Goal: Transaction & Acquisition: Subscribe to service/newsletter

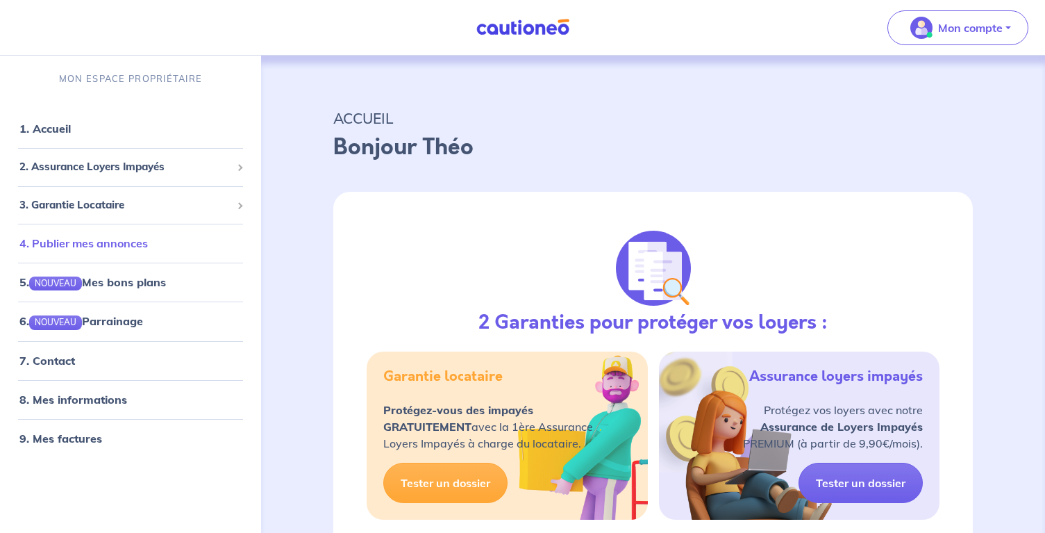
click at [97, 241] on link "4. Publier mes annonces" at bounding box center [83, 243] width 128 height 14
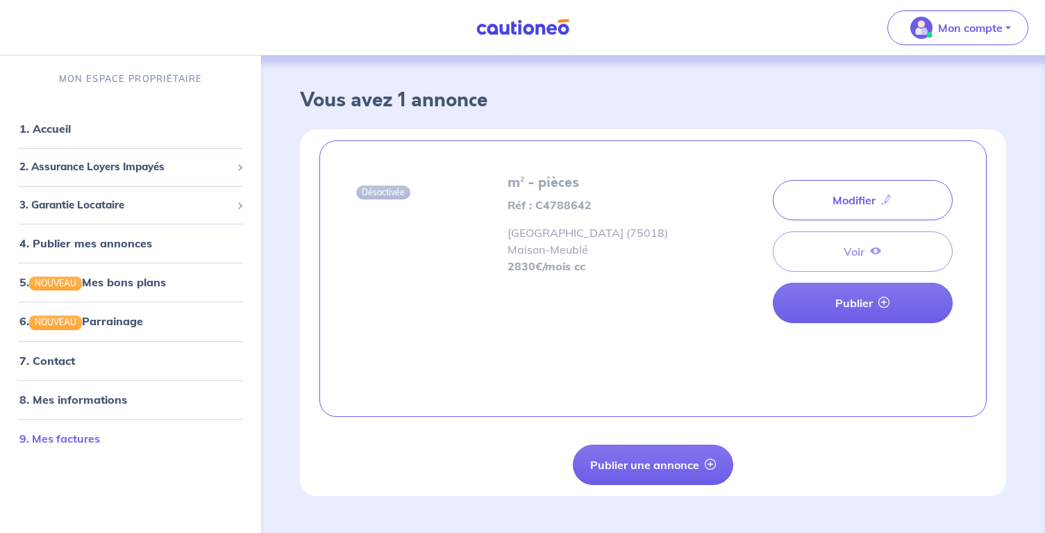
click at [68, 431] on link "9. Mes factures" at bounding box center [59, 438] width 81 height 14
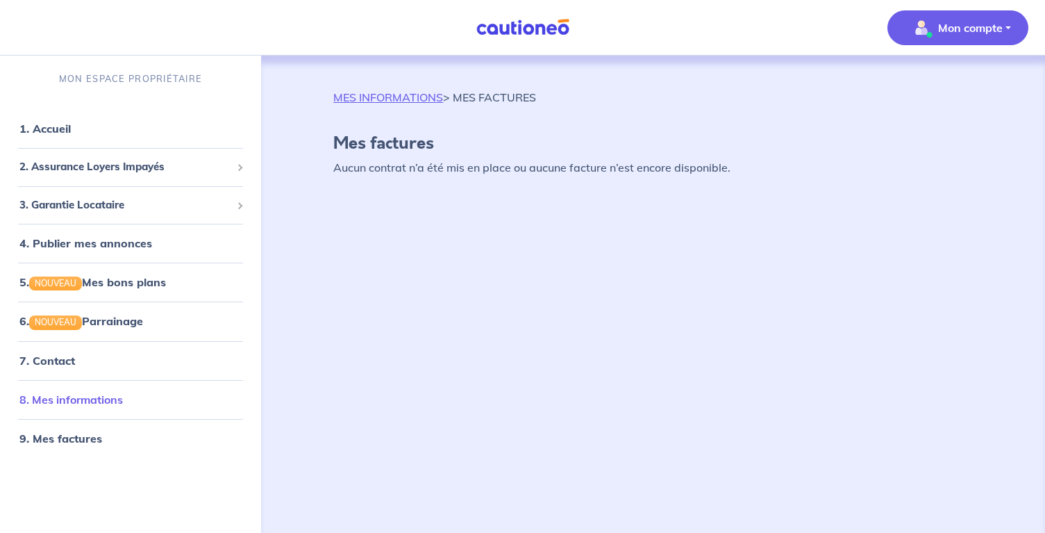
click at [71, 392] on link "8. Mes informations" at bounding box center [70, 399] width 103 height 14
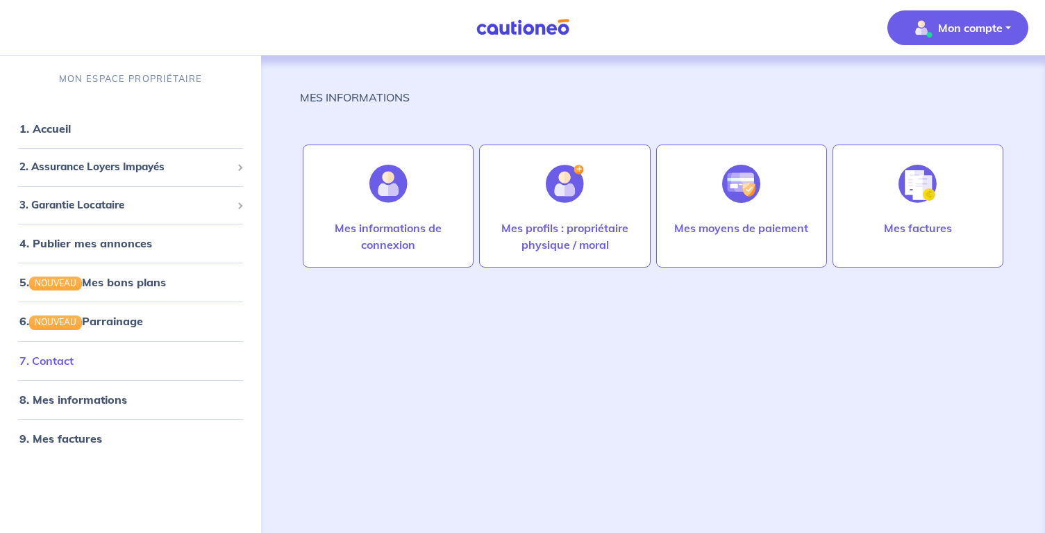
click at [55, 360] on link "7. Contact" at bounding box center [46, 361] width 54 height 14
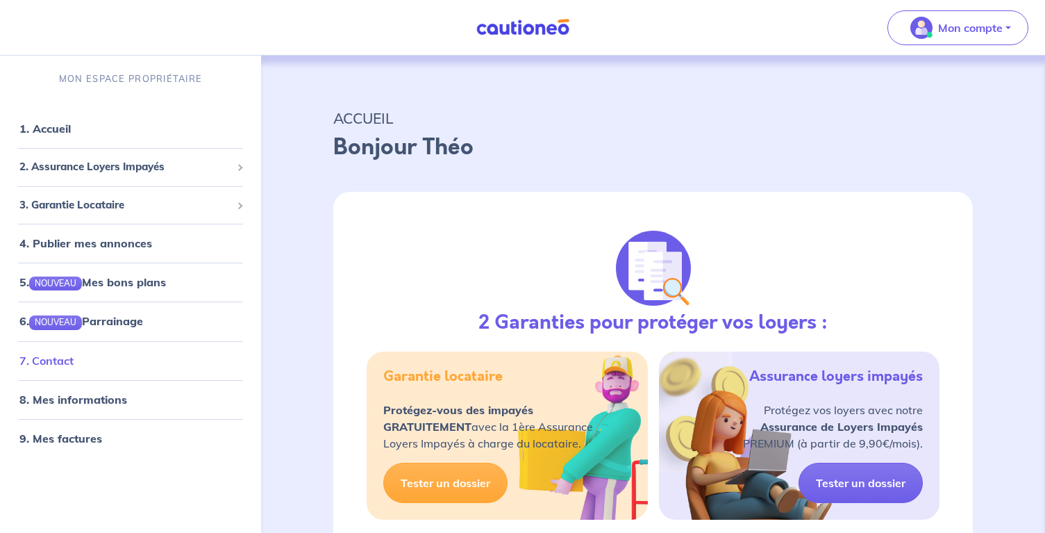
click at [42, 363] on link "7. Contact" at bounding box center [46, 361] width 54 height 14
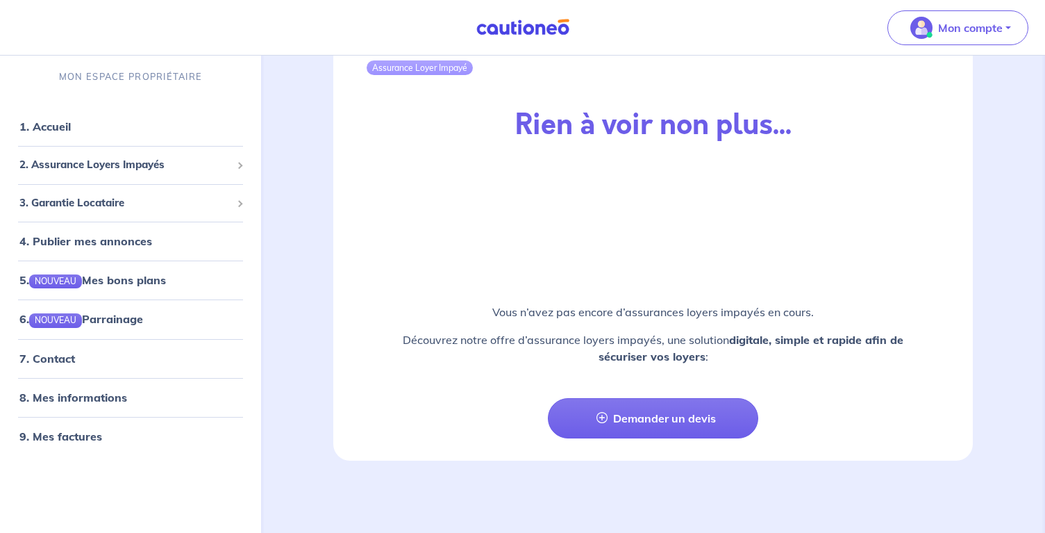
scroll to position [1606, 0]
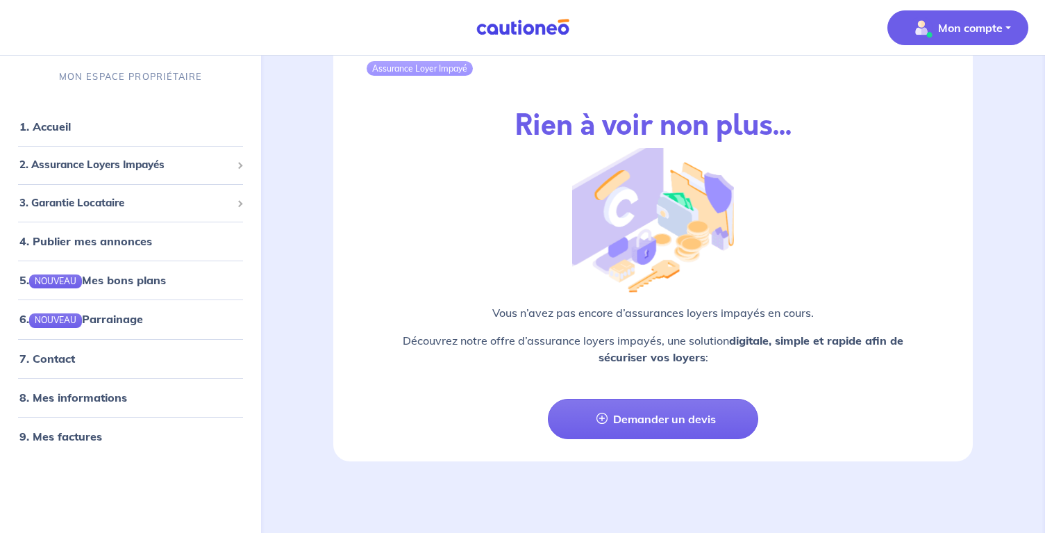
click at [961, 23] on p "Mon compte" at bounding box center [970, 27] width 65 height 17
click at [314, 181] on div "Assurance Loyer Impayé Rien à voir non plus... Vous n’avez pas encore d’assuran…" at bounding box center [653, 239] width 706 height 445
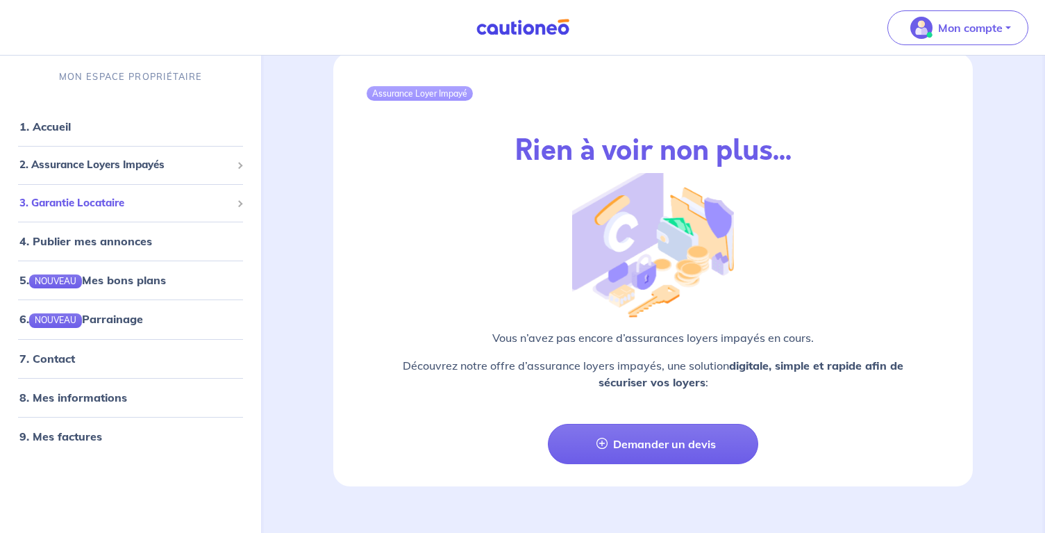
scroll to position [1579, 0]
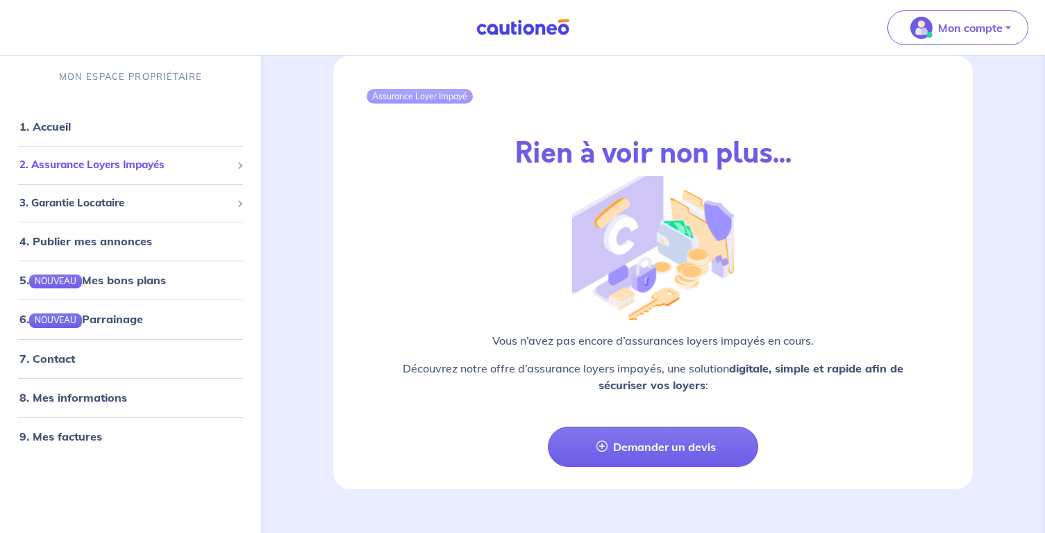
click at [81, 167] on span "2. Assurance Loyers Impayés" at bounding box center [125, 165] width 212 height 16
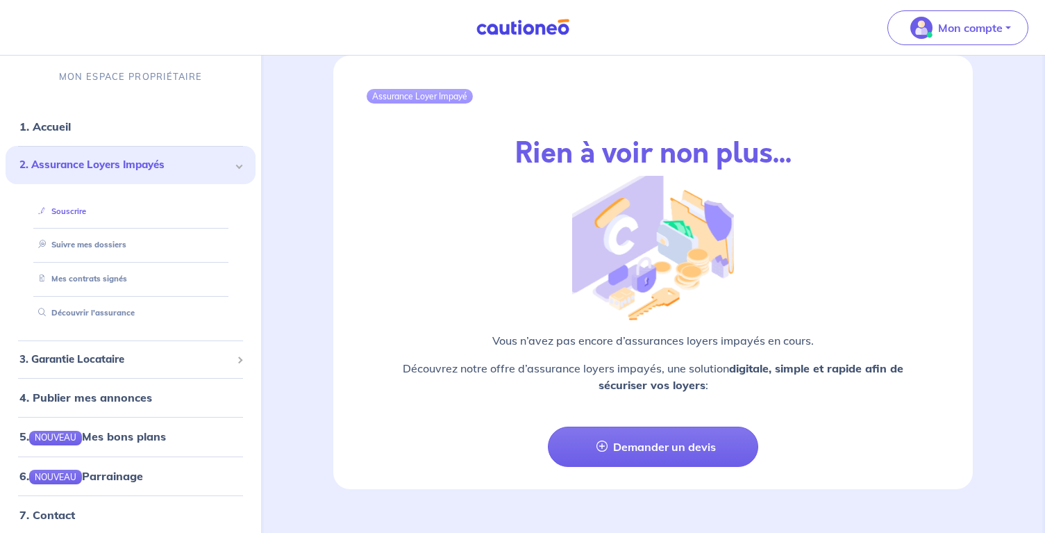
click at [67, 211] on link "Souscrire" at bounding box center [59, 211] width 53 height 10
click at [68, 355] on span "3. Garantie Locataire" at bounding box center [125, 359] width 212 height 16
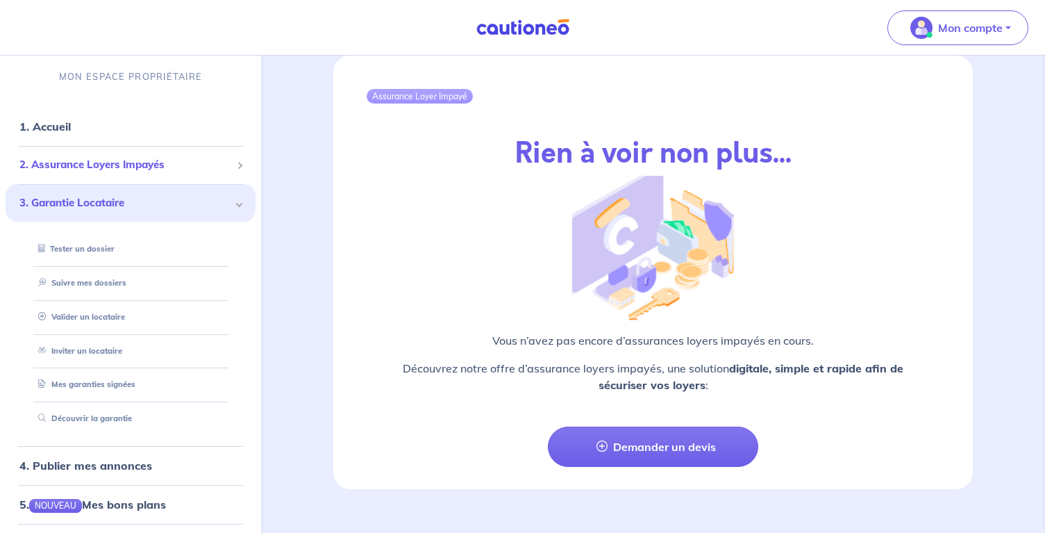
click at [83, 167] on span "2. Assurance Loyers Impayés" at bounding box center [125, 165] width 212 height 16
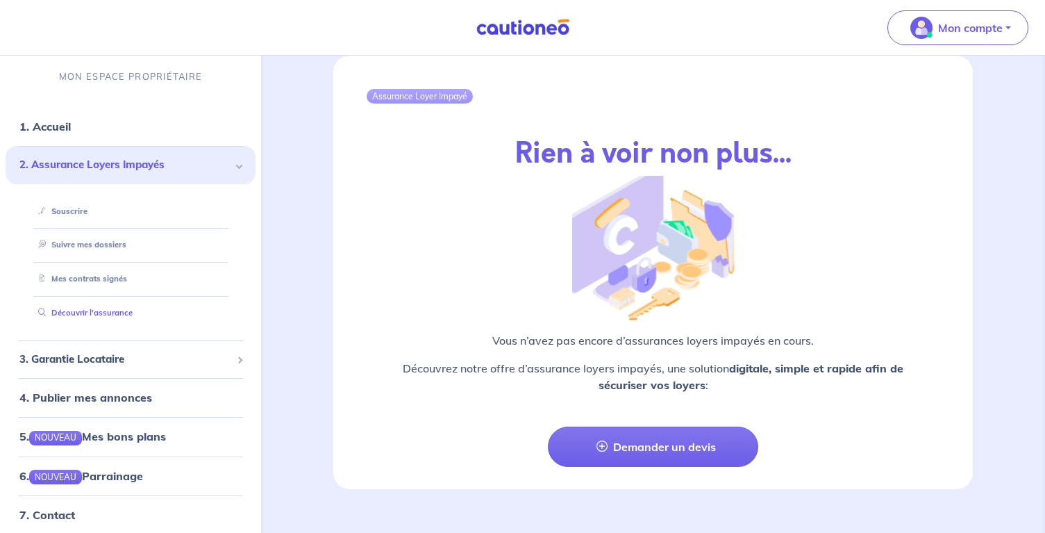
click at [84, 308] on link "Découvrir l'assurance" at bounding box center [83, 313] width 100 height 10
click at [74, 169] on span "2. Assurance Loyers Impayés" at bounding box center [125, 165] width 212 height 16
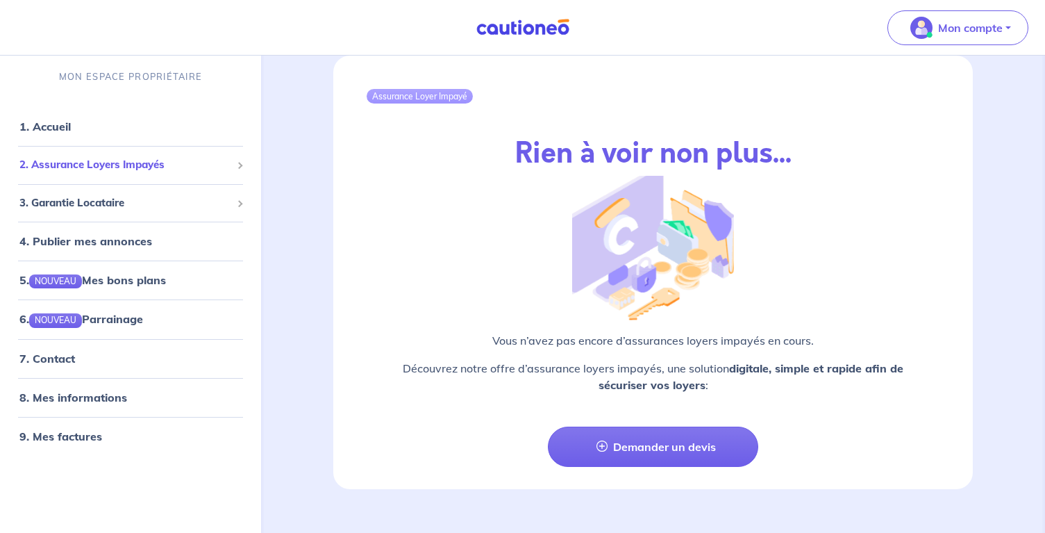
click at [72, 165] on span "2. Assurance Loyers Impayés" at bounding box center [125, 165] width 212 height 16
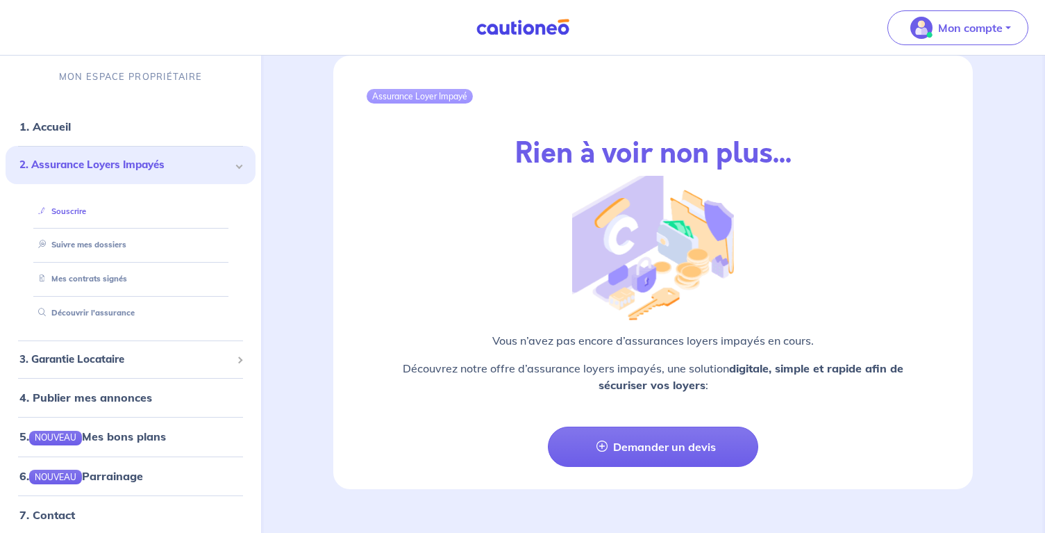
click at [68, 210] on link "Souscrire" at bounding box center [59, 211] width 53 height 10
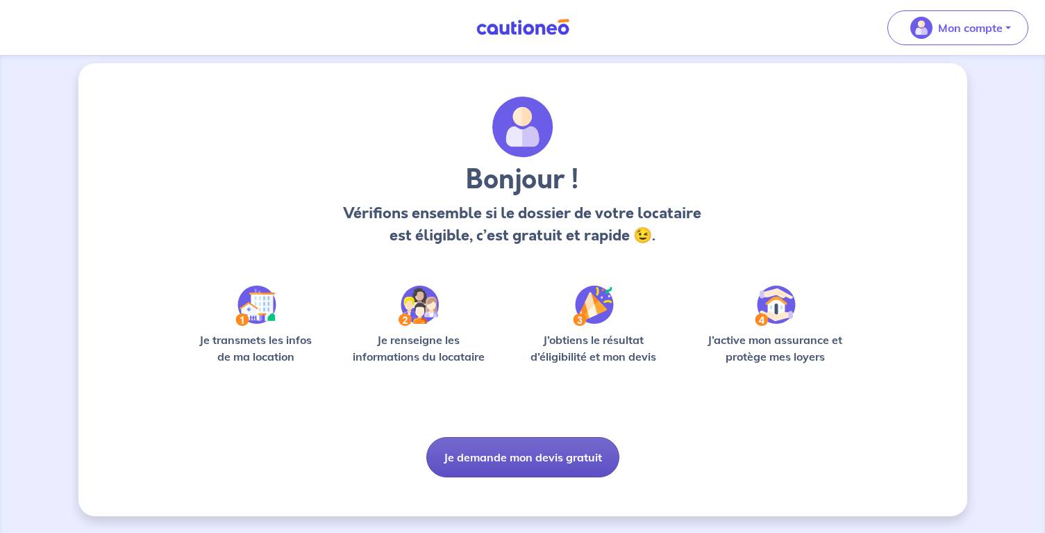
scroll to position [9, 0]
click at [535, 462] on button "Je demande mon devis gratuit" at bounding box center [522, 457] width 193 height 40
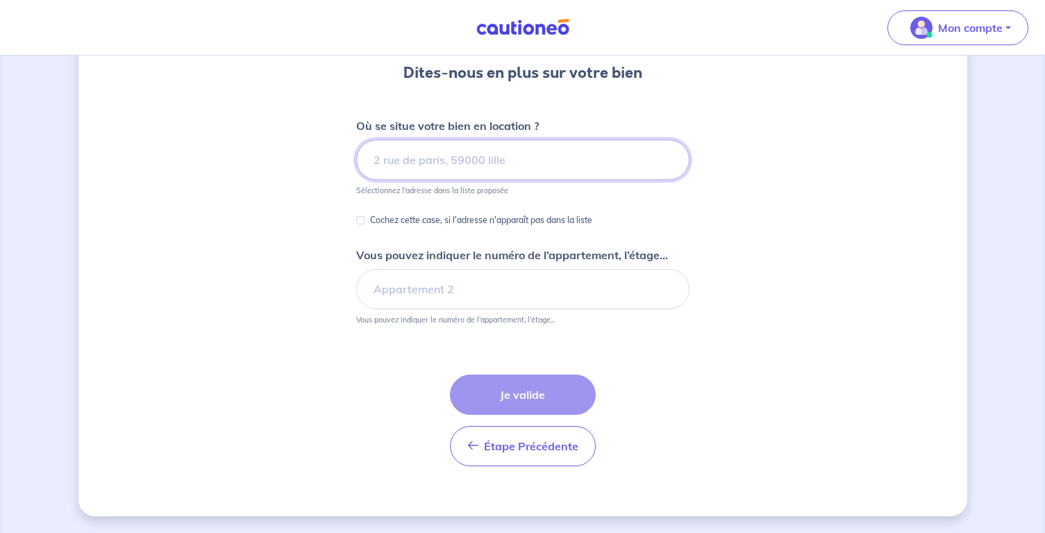
scroll to position [130, 0]
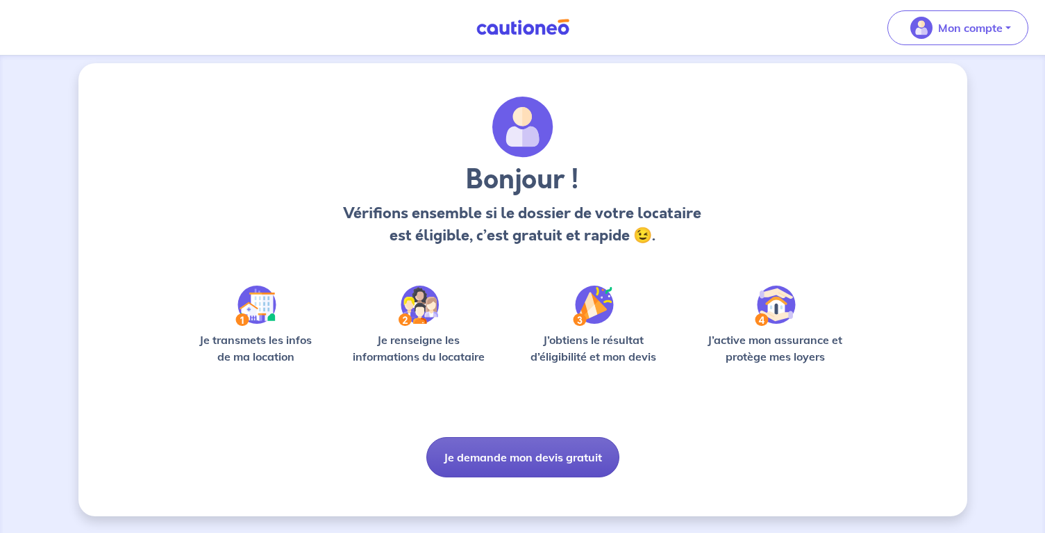
scroll to position [9, 0]
click at [520, 463] on button "Je demande mon devis gratuit" at bounding box center [522, 457] width 193 height 40
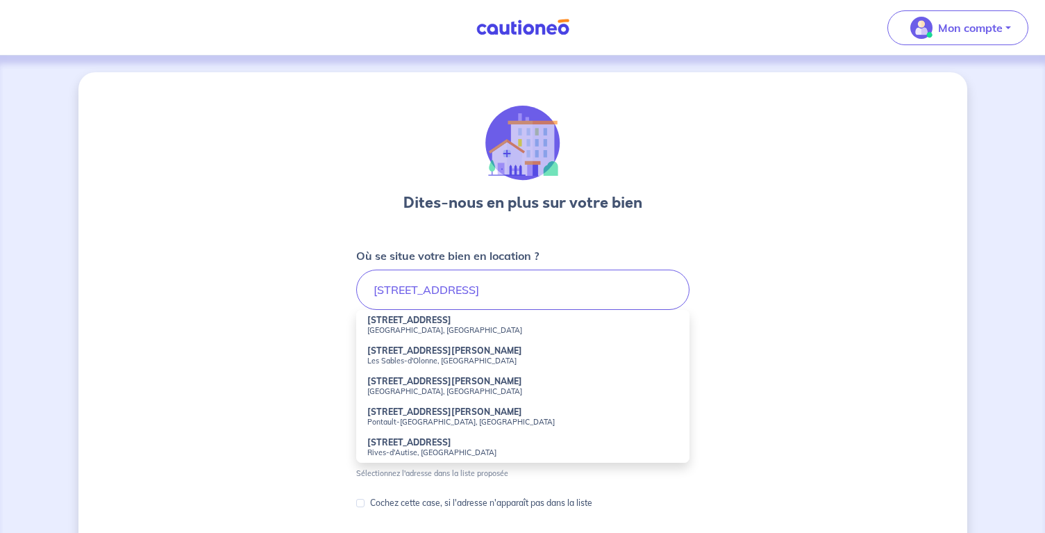
click at [384, 319] on strong "49 Rue Pajol" at bounding box center [409, 320] width 84 height 10
type input "49 Rue Pajol, Paris, France"
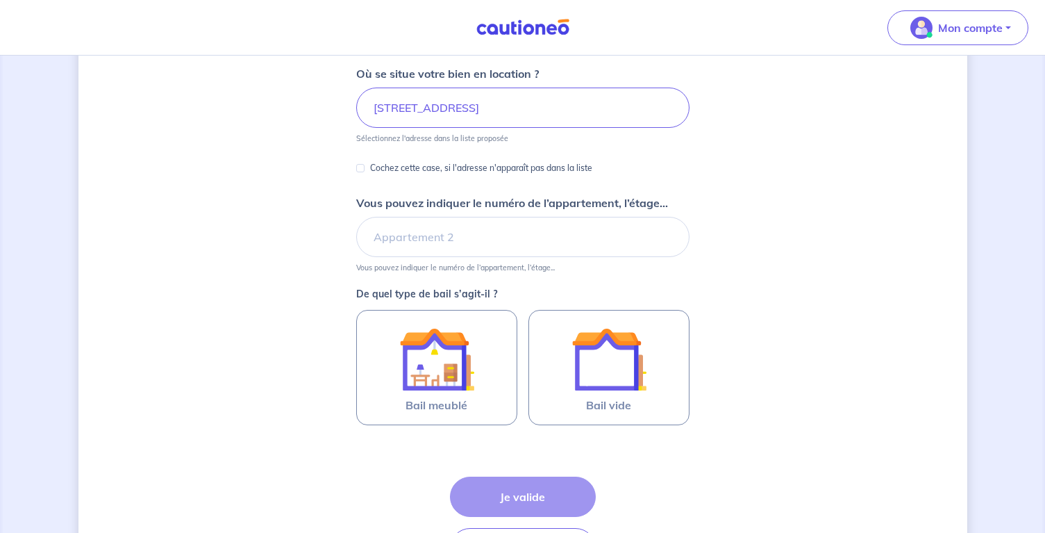
scroll to position [189, 0]
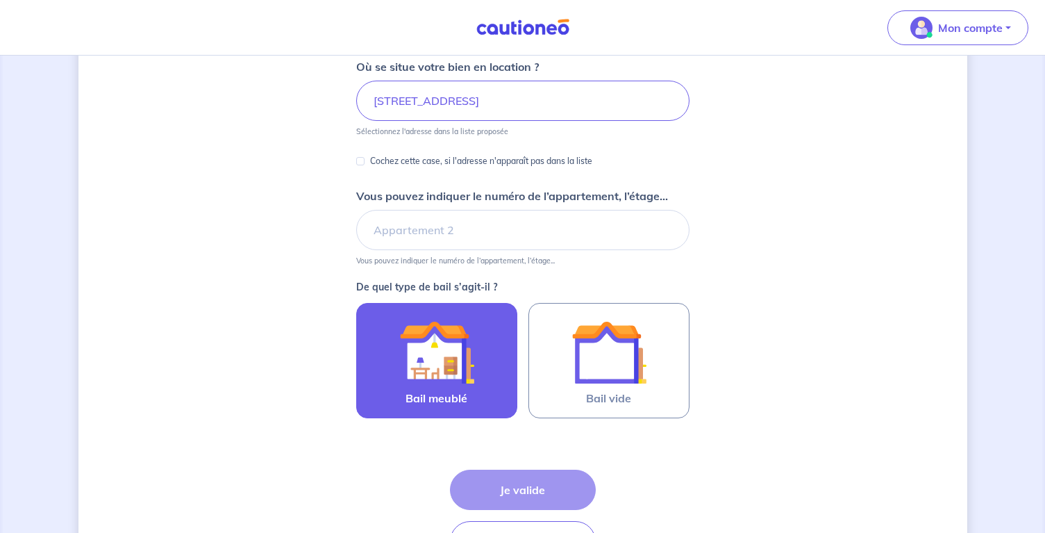
click at [397, 348] on div at bounding box center [437, 352] width 126 height 75
click at [0, 0] on input "Bail meublé" at bounding box center [0, 0] width 0 height 0
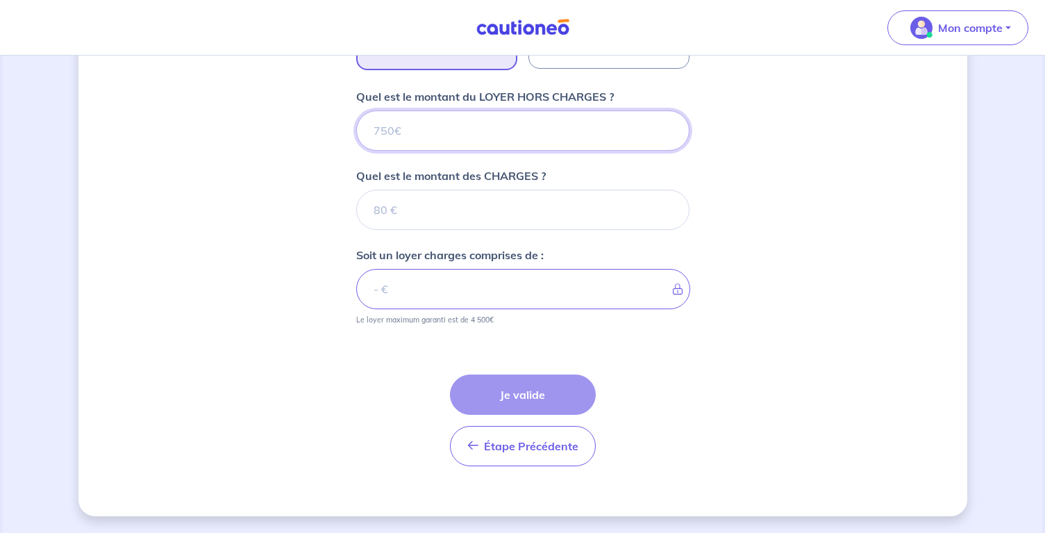
scroll to position [538, 0]
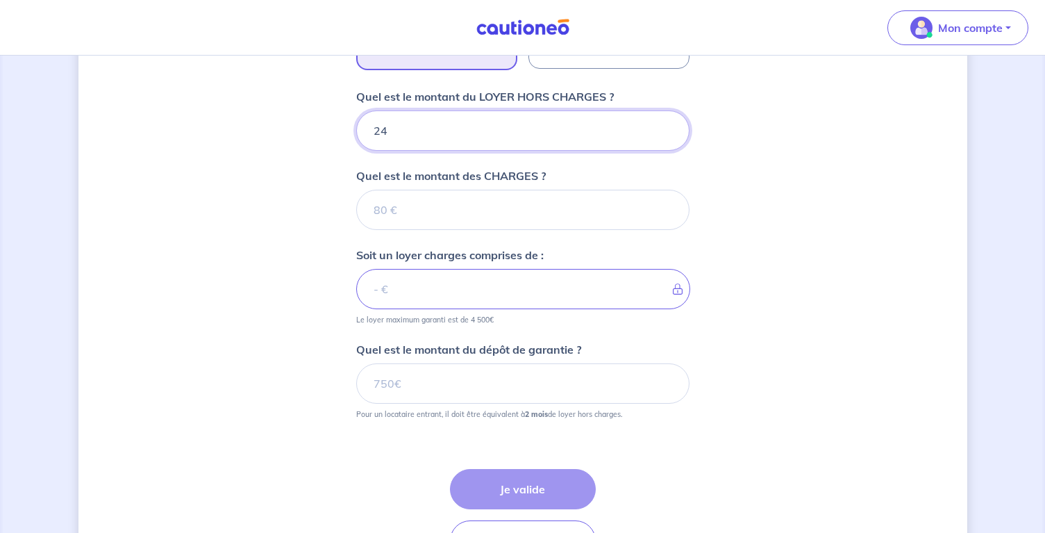
type input "240"
type input "2400"
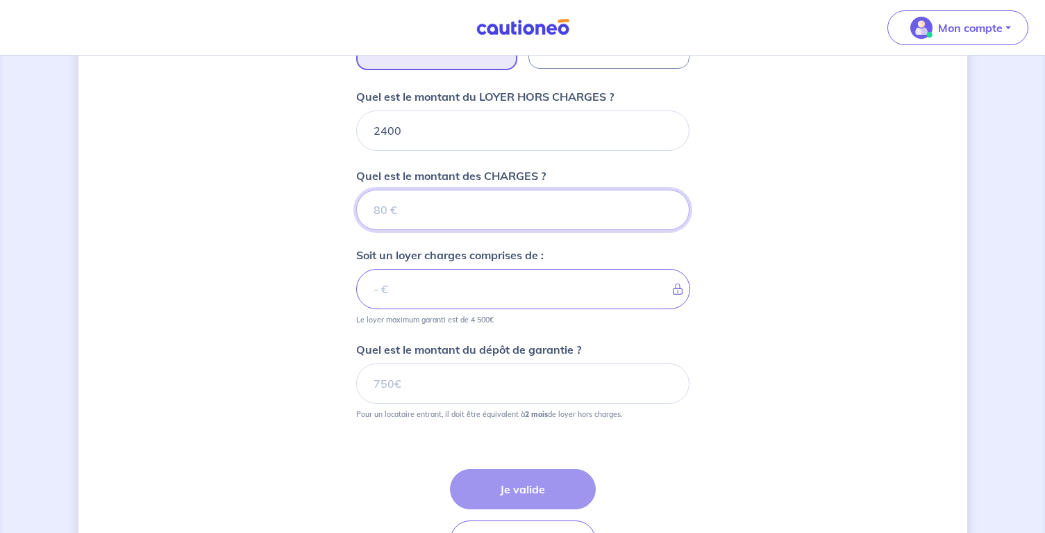
click at [404, 214] on input "Quel est le montant des CHARGES ?" at bounding box center [522, 210] width 333 height 40
type input "3"
type input "2403"
type input "370"
type input "2770"
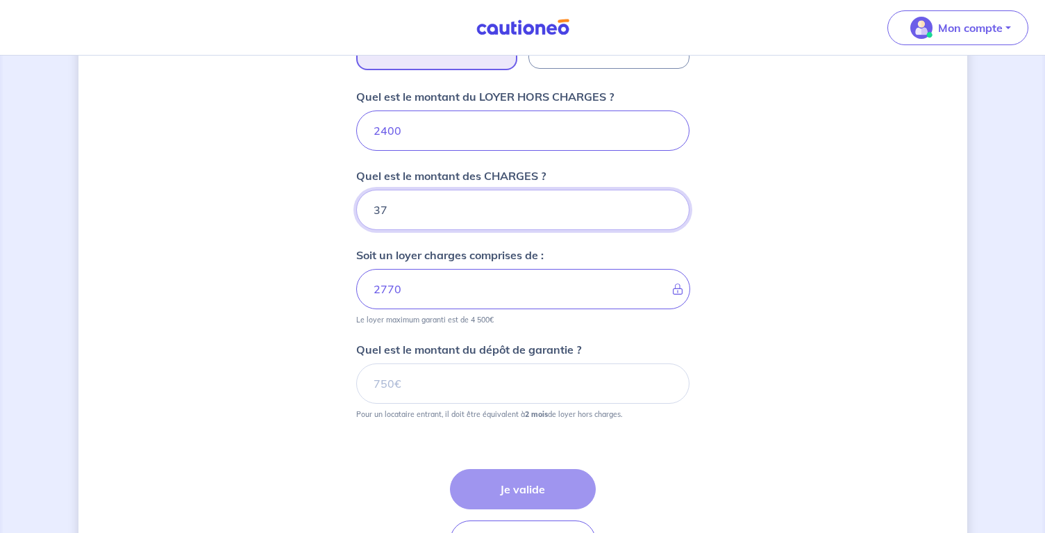
type input "3"
type input "2400"
click at [387, 132] on input "2400" at bounding box center [522, 130] width 333 height 40
type input "2300"
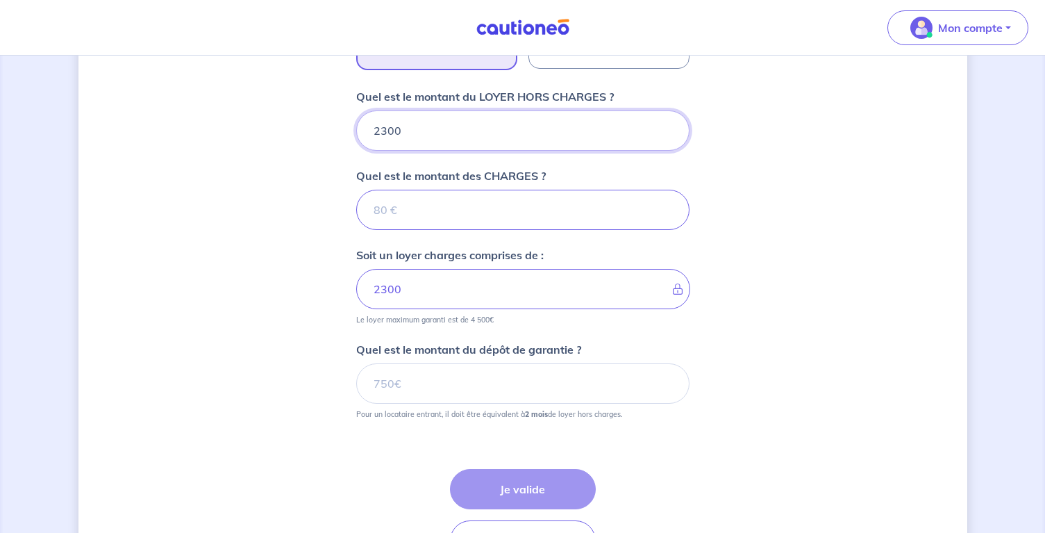
type input "2300"
click at [397, 208] on input "Quel est le montant des CHARGES ?" at bounding box center [522, 210] width 333 height 40
type input "400"
type input "2700"
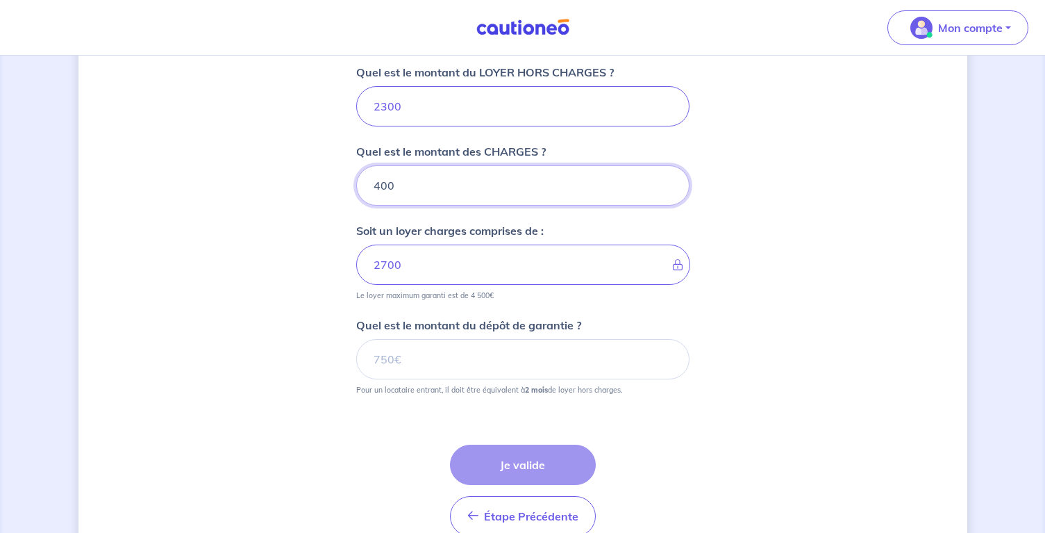
type input "400"
click at [420, 357] on input "Quel est le montant du dépôt de garantie ?" at bounding box center [522, 359] width 333 height 40
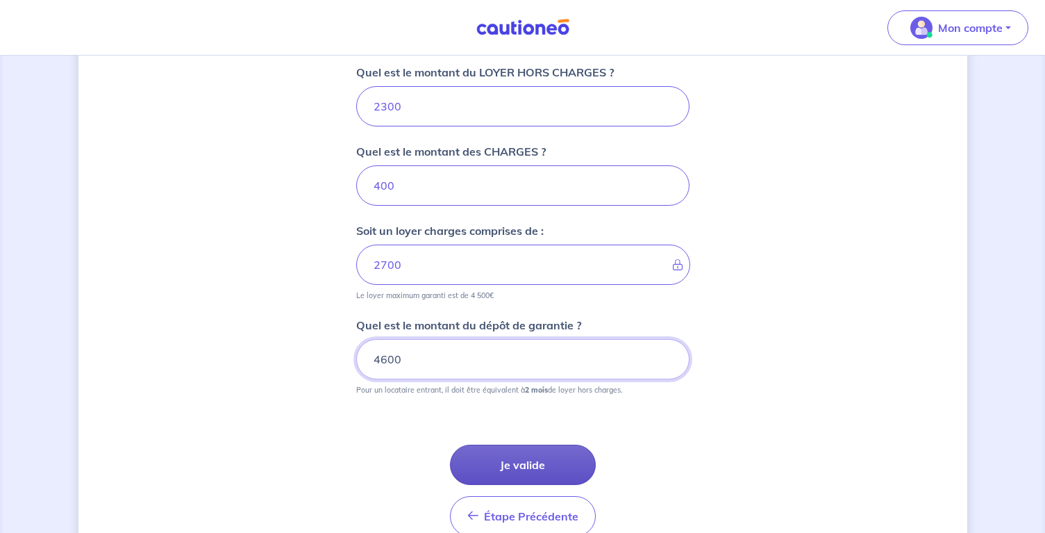
type input "4600"
click at [508, 456] on button "Je valide" at bounding box center [523, 465] width 146 height 40
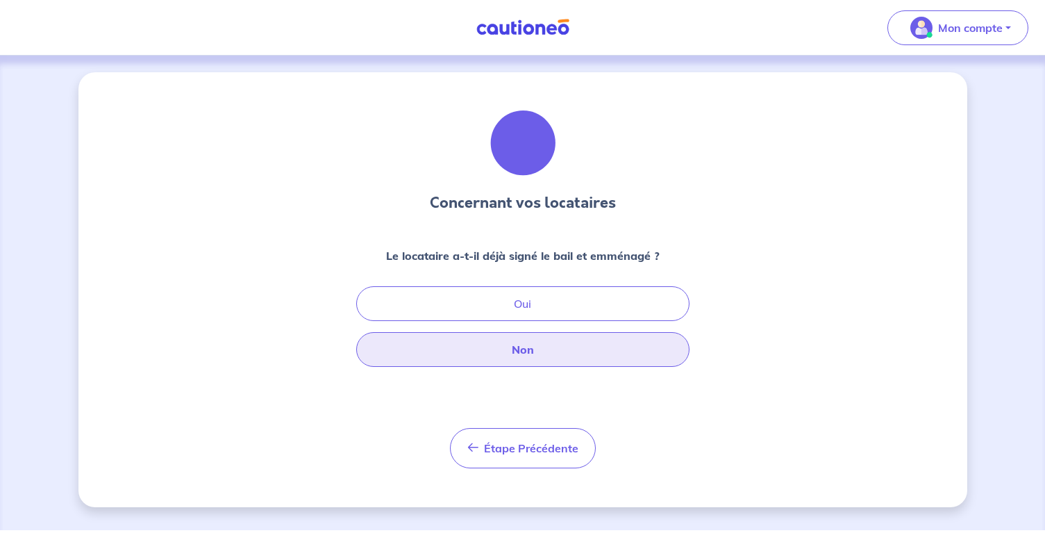
click at [533, 351] on button "Non" at bounding box center [522, 349] width 333 height 35
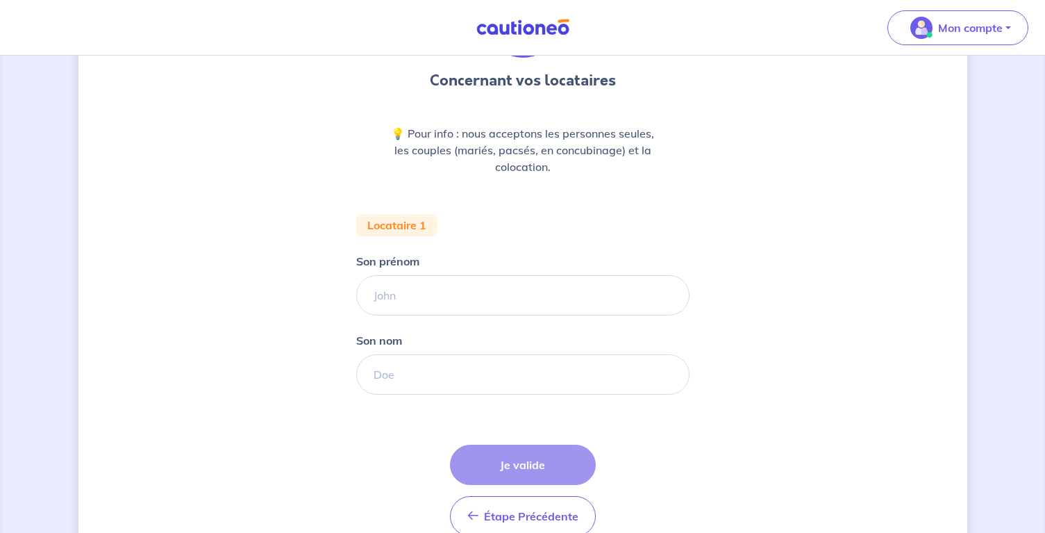
scroll to position [143, 0]
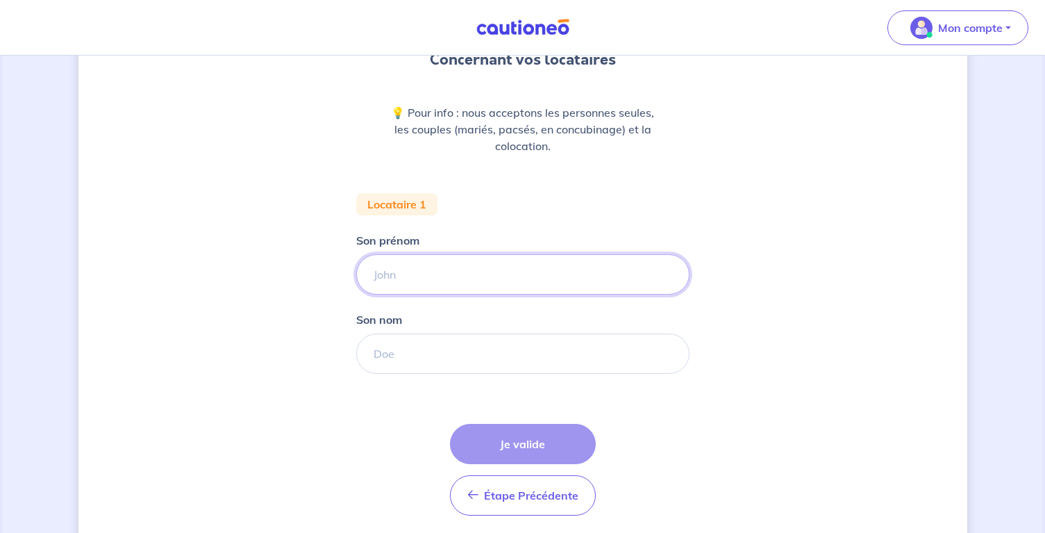
click at [404, 267] on input "Son prénom" at bounding box center [522, 274] width 333 height 40
type input "eliot"
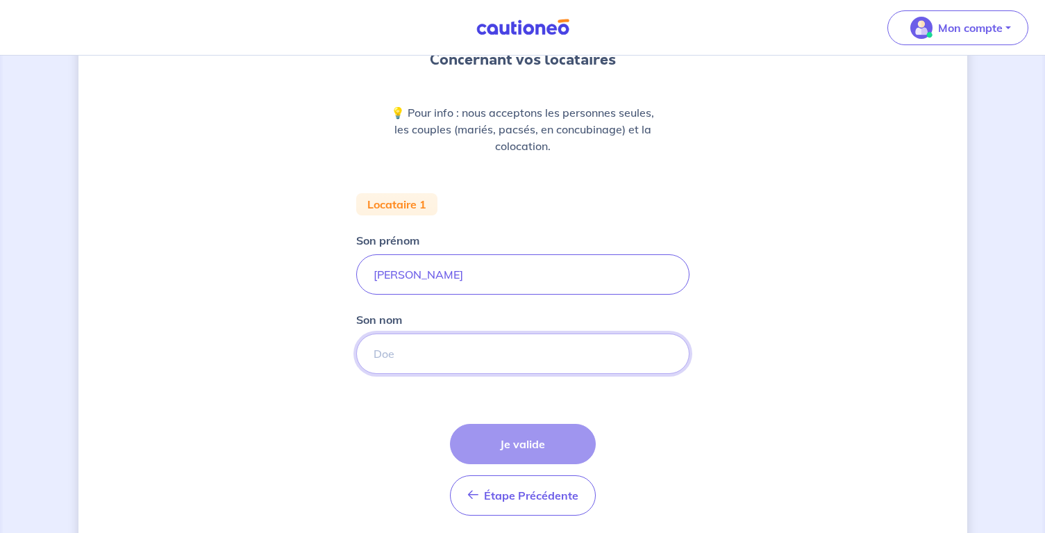
click at [431, 355] on input "Son nom" at bounding box center [522, 353] width 333 height 40
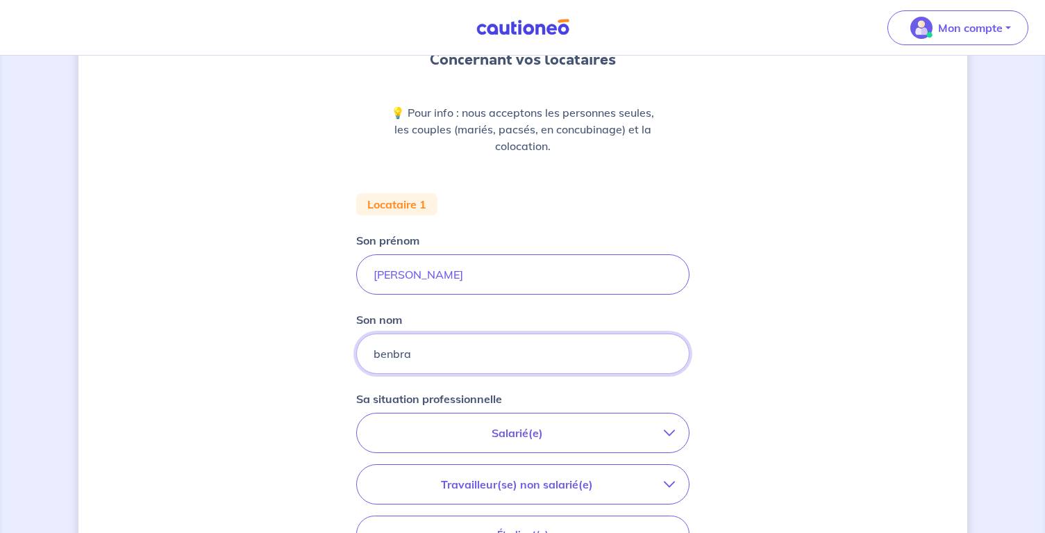
type input "benbra"
click at [808, 391] on div "Concernant vos locataires 💡 Pour info : nous acceptons les personnes seules, le…" at bounding box center [522, 367] width 889 height 877
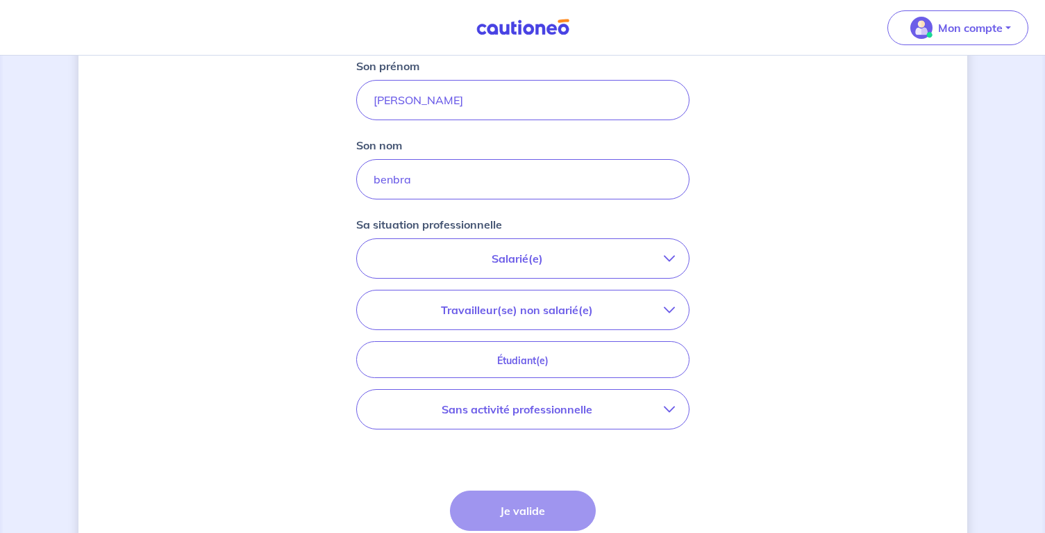
scroll to position [332, 0]
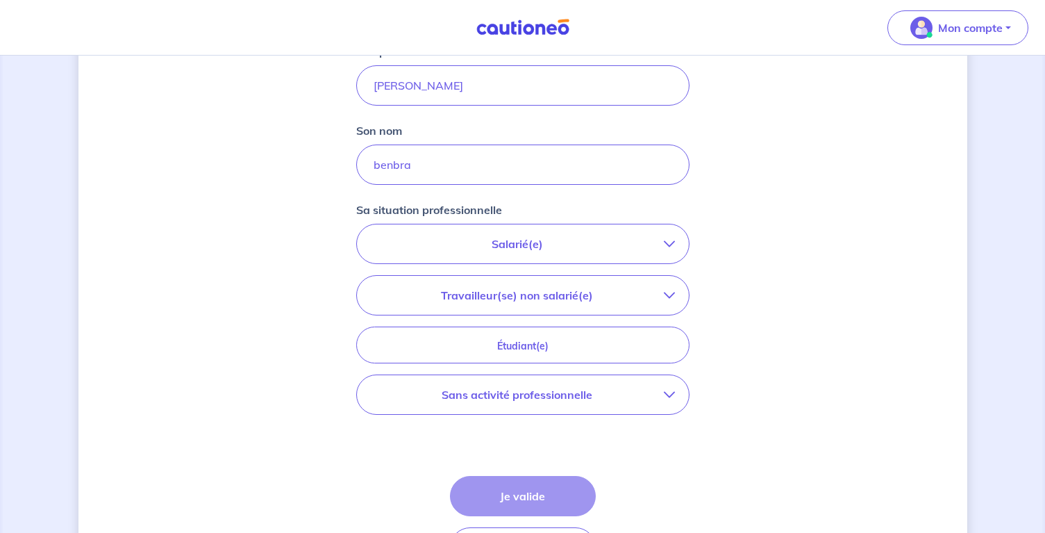
click at [505, 247] on p "Salarié(e)" at bounding box center [517, 243] width 293 height 17
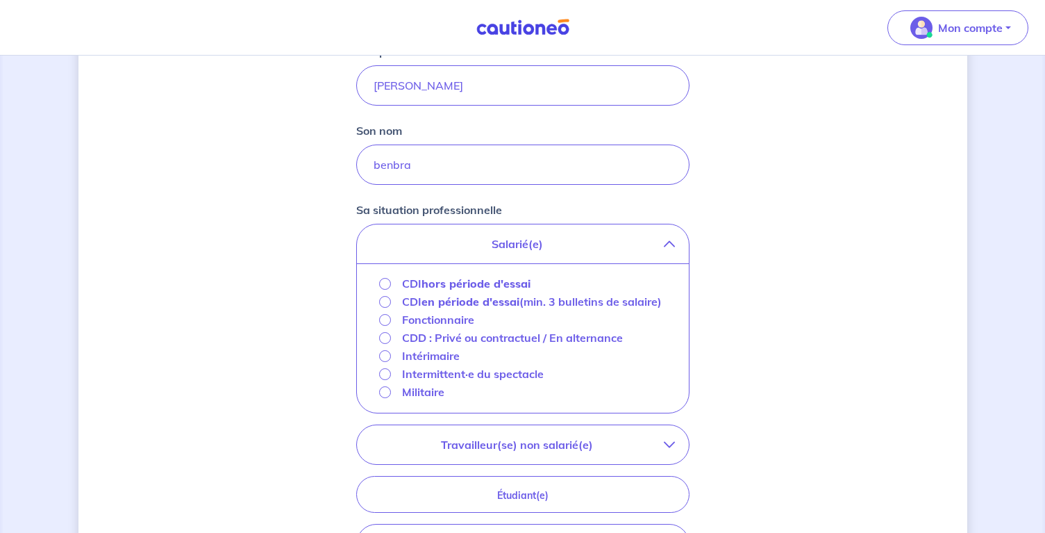
click at [383, 301] on input "CDI en période d'essai (min. 3 bulletins de salaire)" at bounding box center [385, 302] width 12 height 12
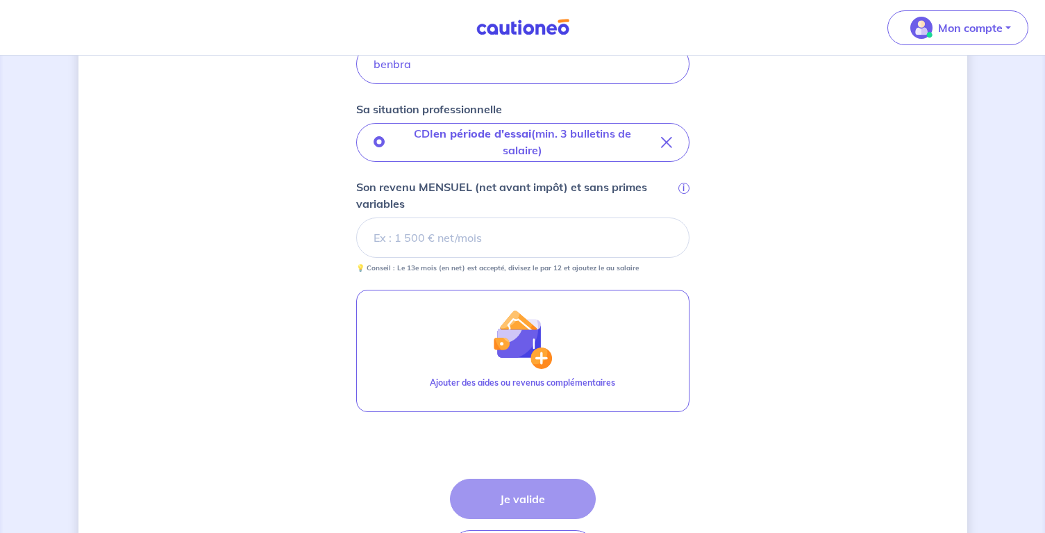
scroll to position [458, 0]
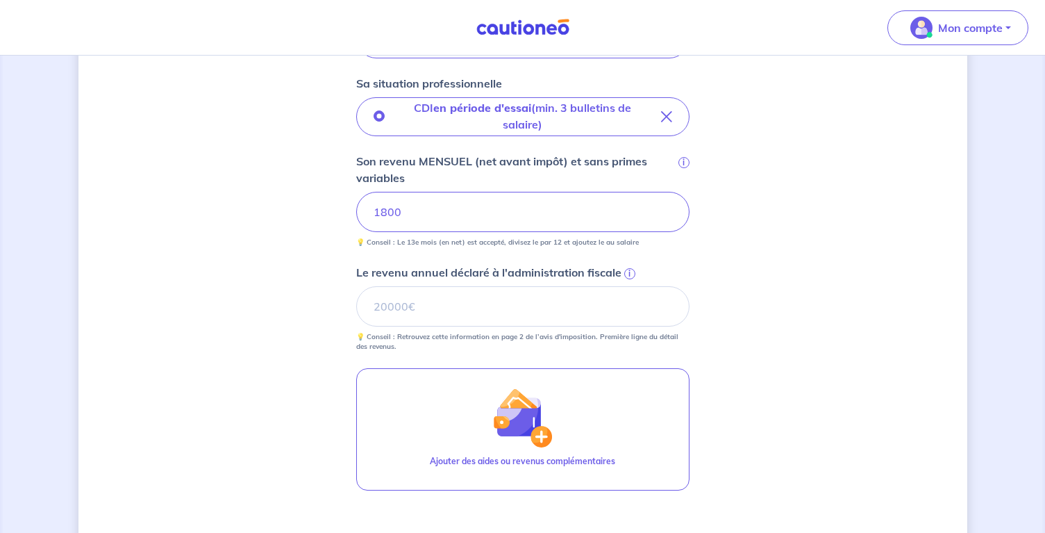
click at [770, 303] on div "Concernant vos locataires 💡 Pour info : nous acceptons les personnes seules, le…" at bounding box center [522, 156] width 889 height 1085
click at [379, 309] on input "Le revenu annuel déclaré à l'administration fiscale i" at bounding box center [522, 306] width 333 height 40
type input "22000"
click at [778, 302] on div "Concernant vos locataires 💡 Pour info : nous acceptons les personnes seules, le…" at bounding box center [522, 156] width 889 height 1085
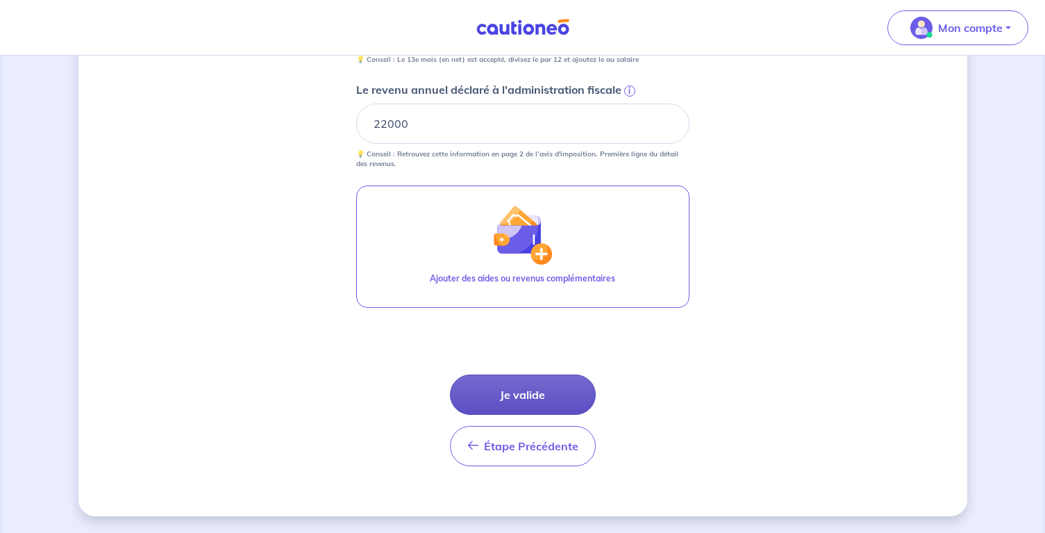
scroll to position [641, 0]
click at [529, 401] on button "Je valide" at bounding box center [523, 394] width 146 height 40
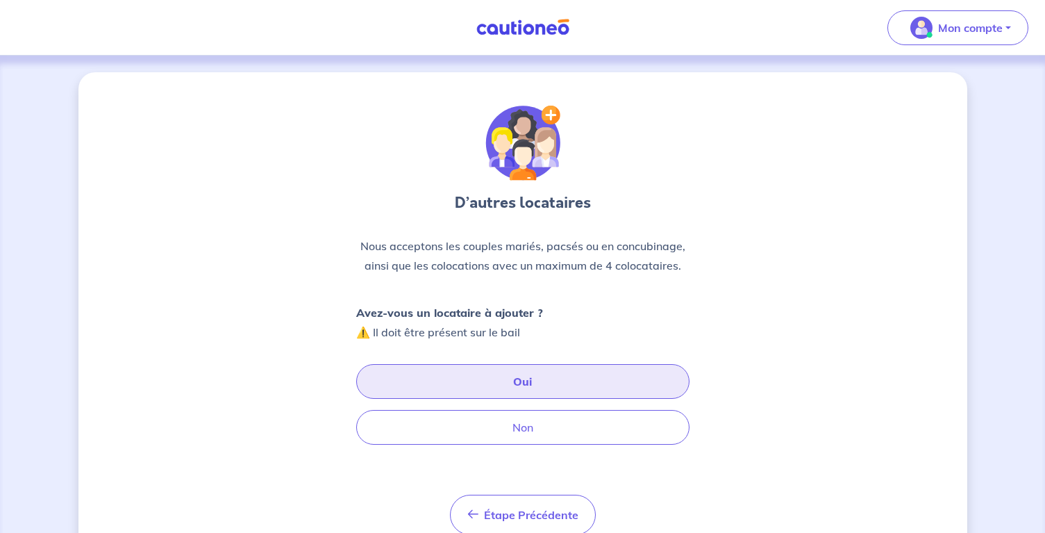
click at [524, 383] on button "Oui" at bounding box center [522, 381] width 333 height 35
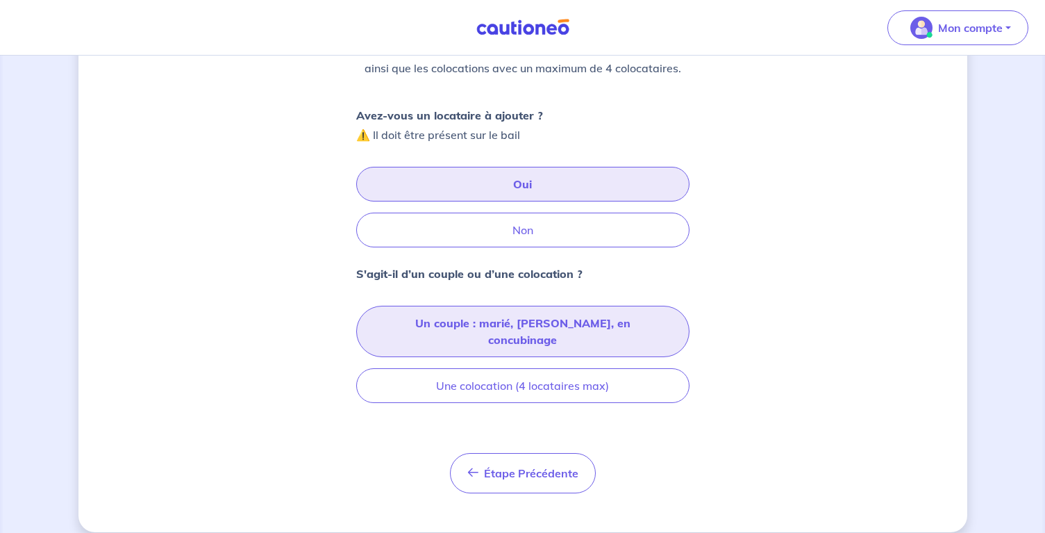
scroll to position [197, 0]
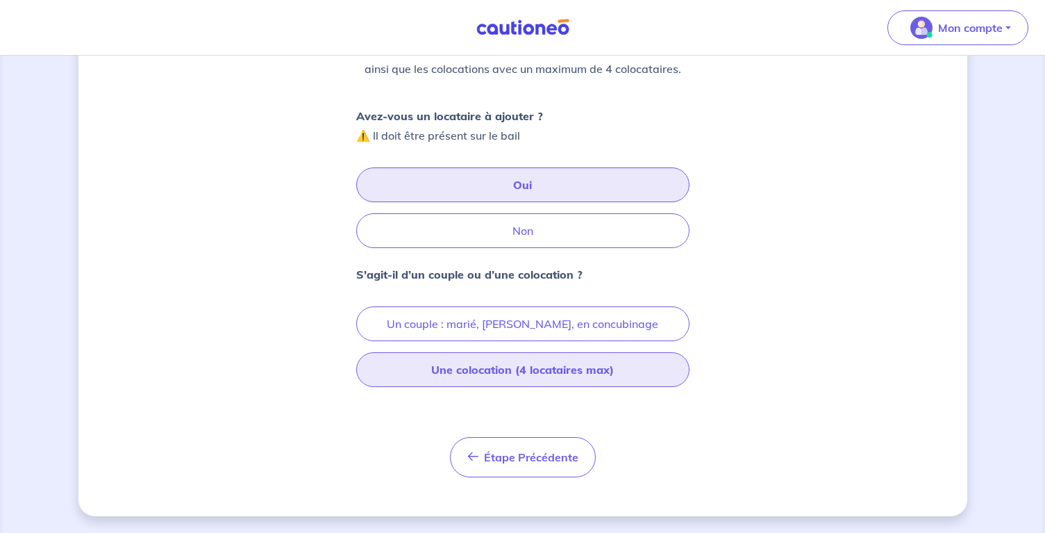
click at [476, 373] on button "Une colocation (4 locataires max)" at bounding box center [522, 369] width 333 height 35
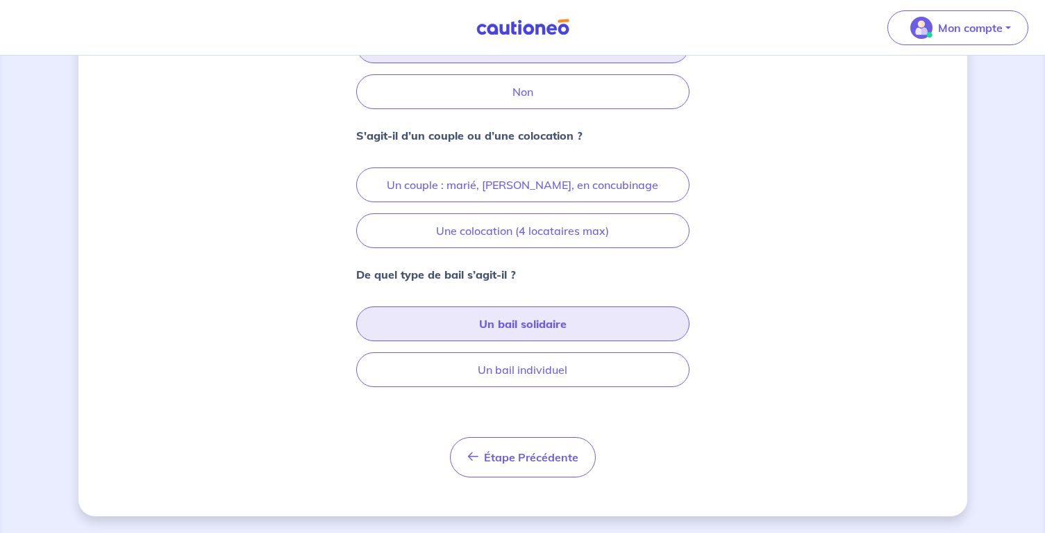
scroll to position [335, 0]
click at [505, 322] on button "Un bail solidaire" at bounding box center [522, 323] width 333 height 35
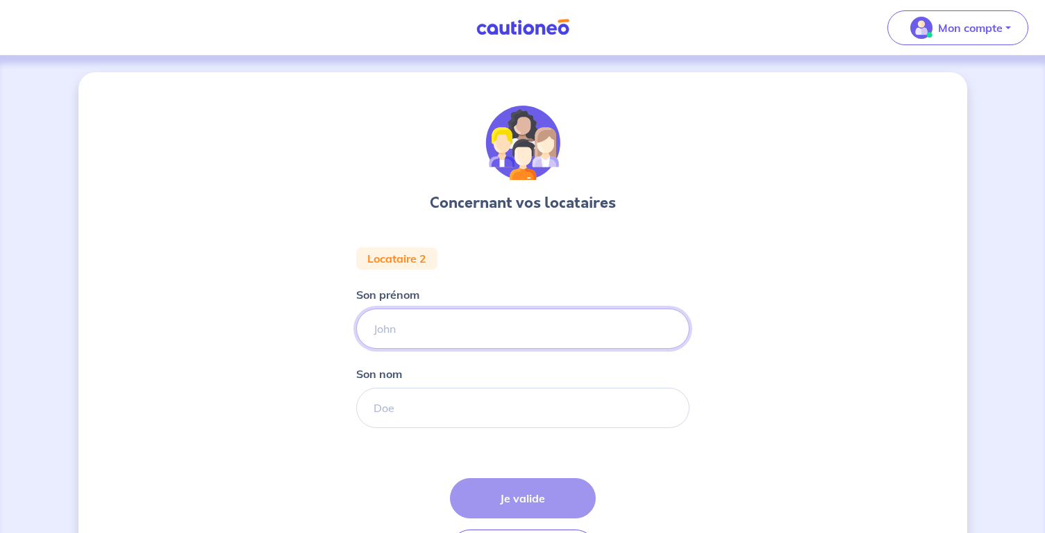
click at [413, 333] on input "Son prénom" at bounding box center [522, 328] width 333 height 40
type input "gab"
click at [461, 403] on input "Son nom" at bounding box center [522, 408] width 333 height 40
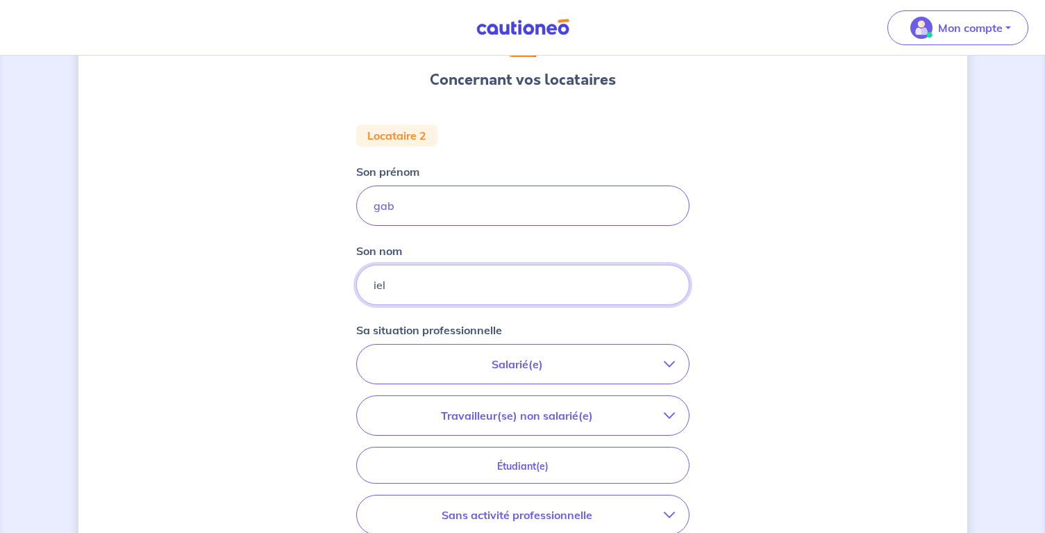
scroll to position [153, 0]
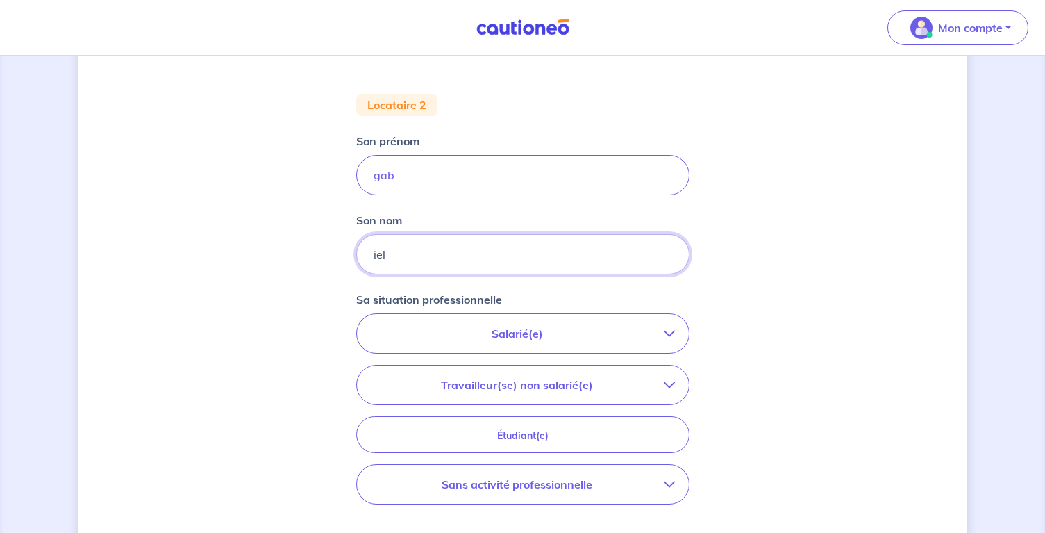
type input "iel"
click at [500, 333] on p "Salarié(e)" at bounding box center [517, 333] width 293 height 17
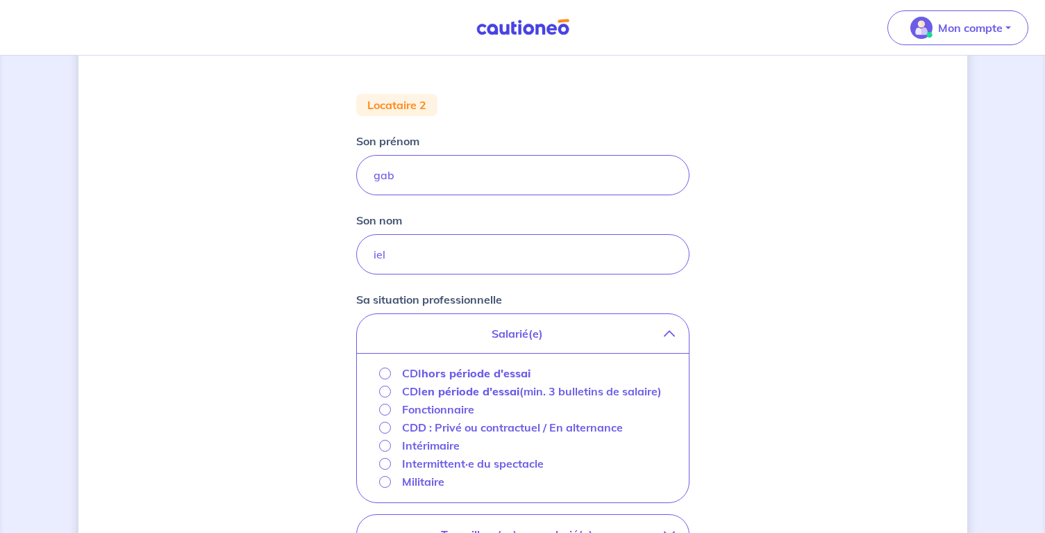
click at [382, 373] on input "CDI hors période d'essai" at bounding box center [385, 373] width 12 height 12
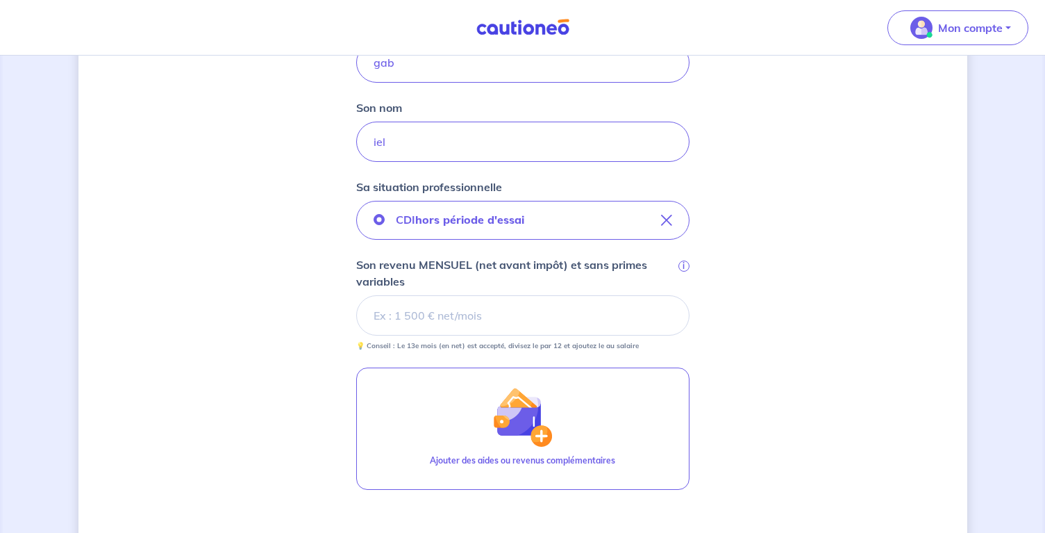
scroll to position [267, 0]
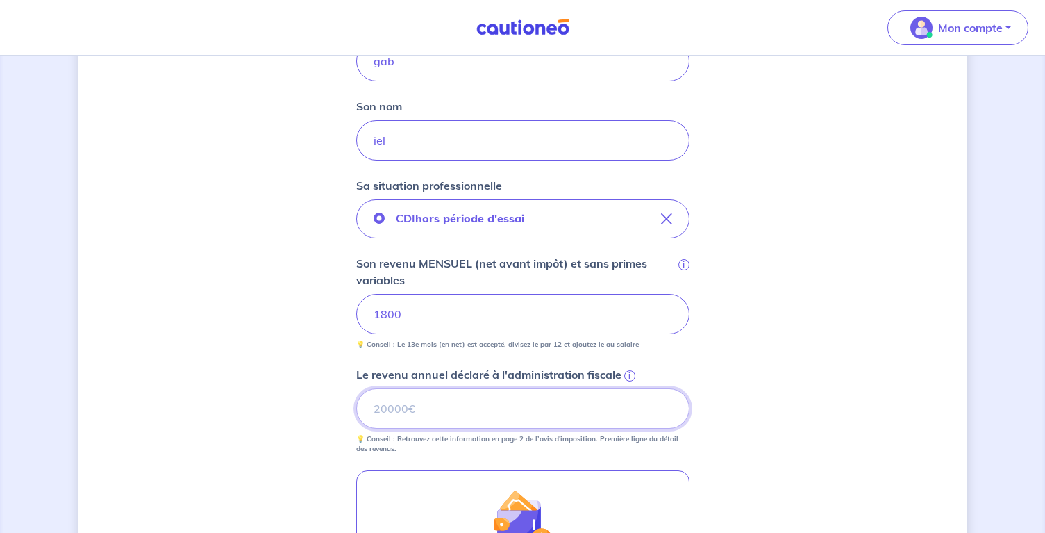
click at [470, 418] on input "Le revenu annuel déclaré à l'administration fiscale i" at bounding box center [522, 408] width 333 height 40
type input "23000"
click at [786, 425] on div "Concernant vos locataires Locataire 2 Son prénom gab Son nom iel Sa situation p…" at bounding box center [522, 303] width 889 height 996
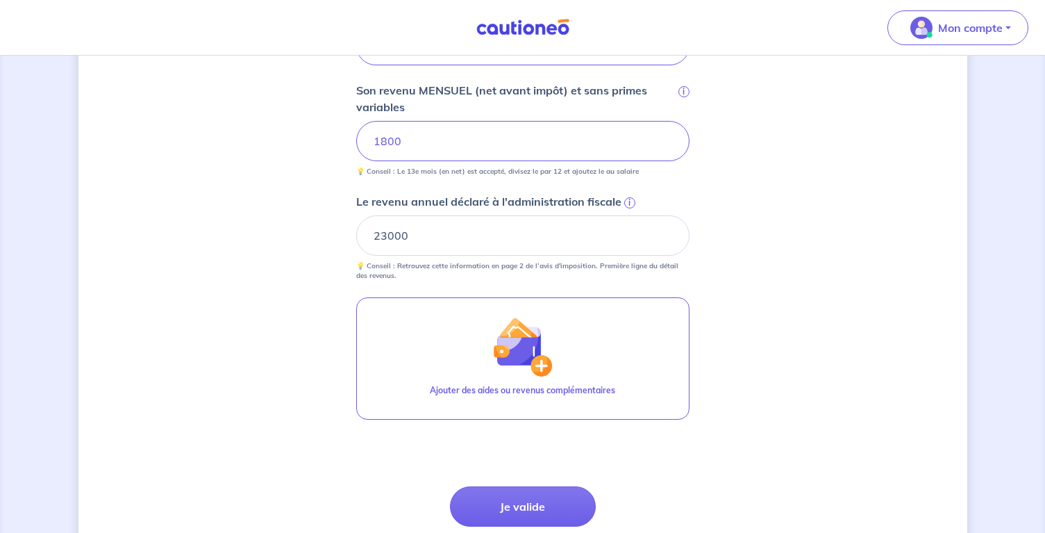
scroll to position [458, 0]
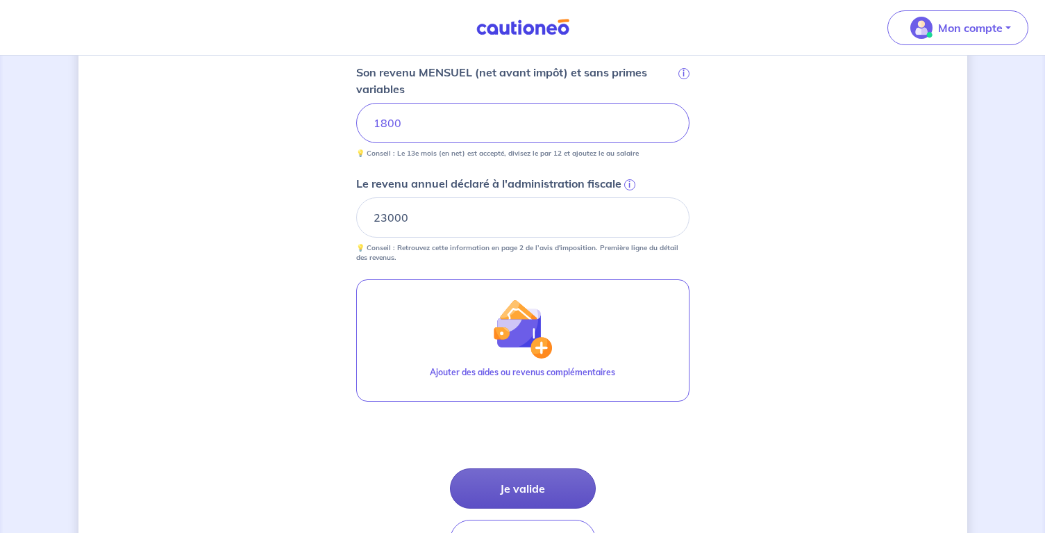
click at [524, 492] on button "Je valide" at bounding box center [523, 488] width 146 height 40
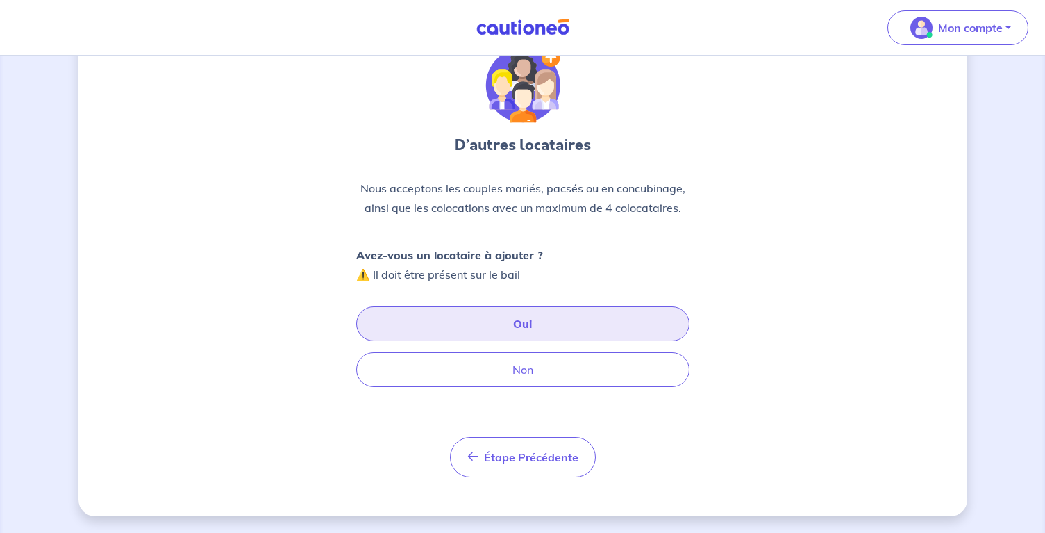
scroll to position [58, 0]
click at [523, 325] on button "Oui" at bounding box center [522, 323] width 333 height 35
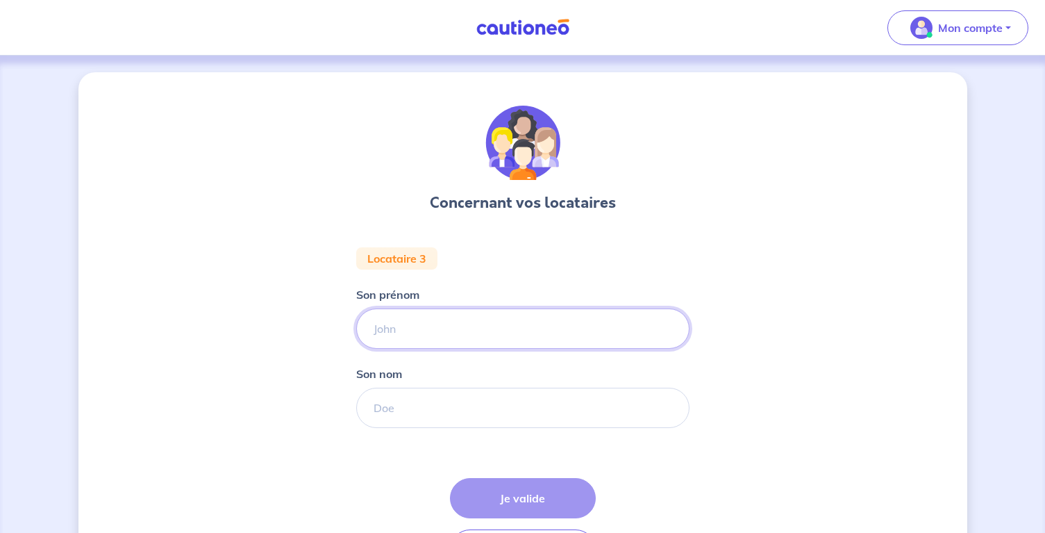
click at [415, 336] on input "Son prénom" at bounding box center [522, 328] width 333 height 40
type input "Samuel"
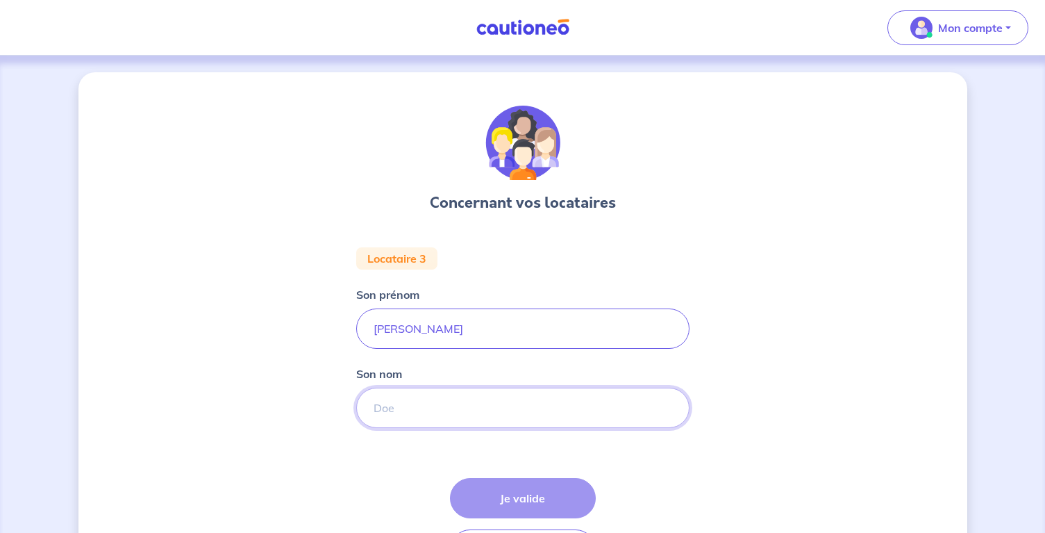
drag, startPoint x: 470, startPoint y: 366, endPoint x: 537, endPoint y: 392, distance: 72.1
click at [537, 392] on input "Son nom" at bounding box center [522, 408] width 333 height 40
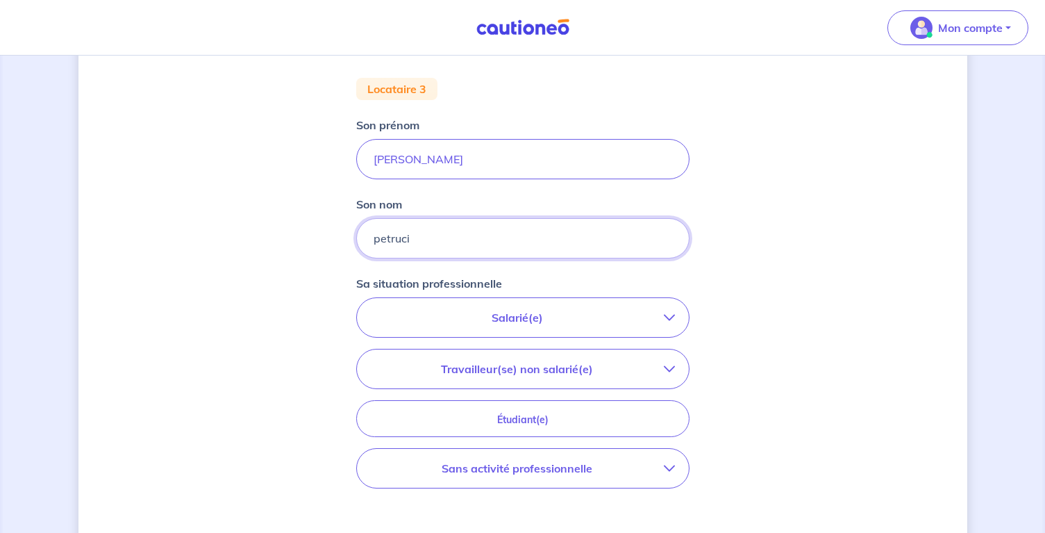
scroll to position [197, 0]
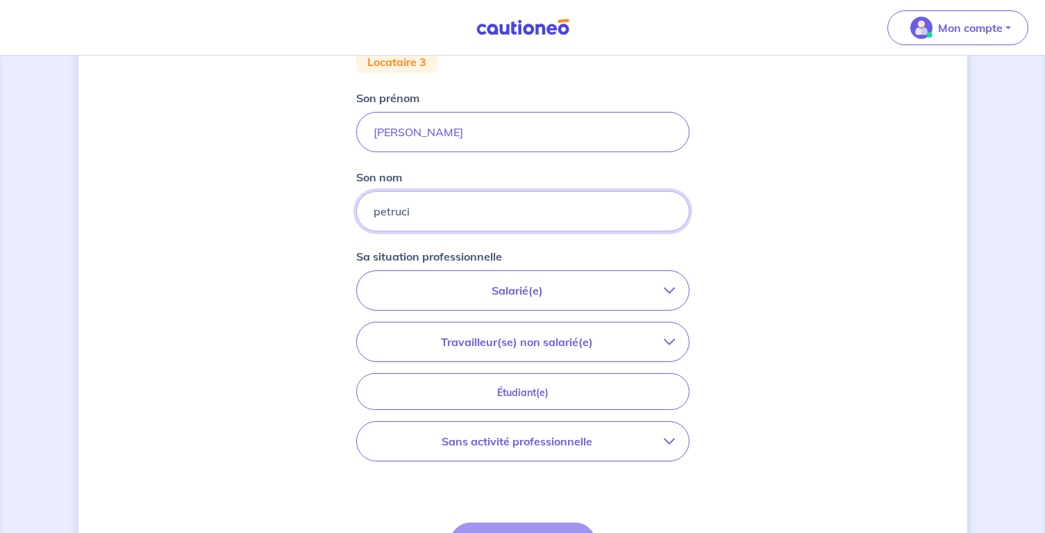
type input "petruci"
click at [554, 286] on p "Salarié(e)" at bounding box center [517, 290] width 293 height 17
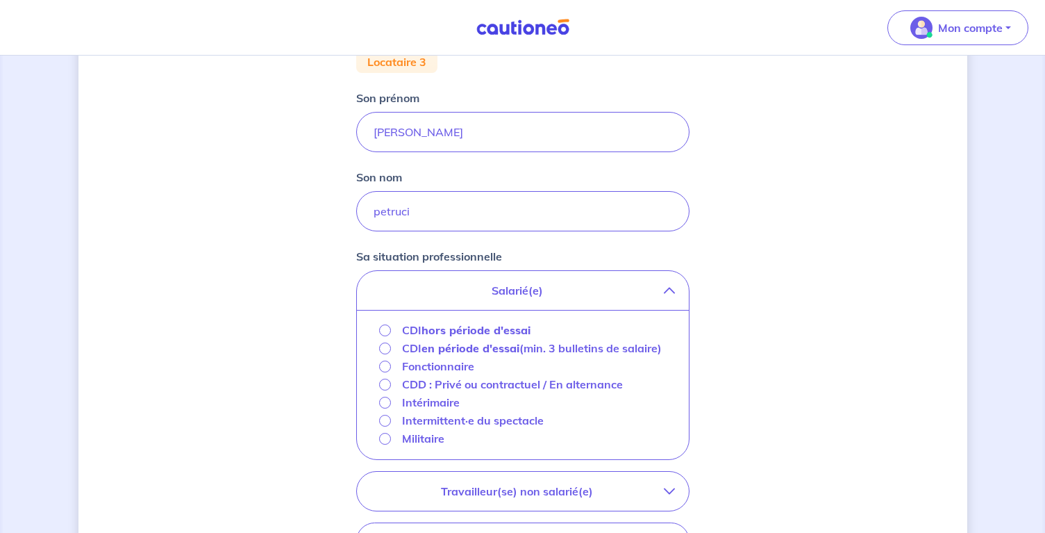
scroll to position [233, 0]
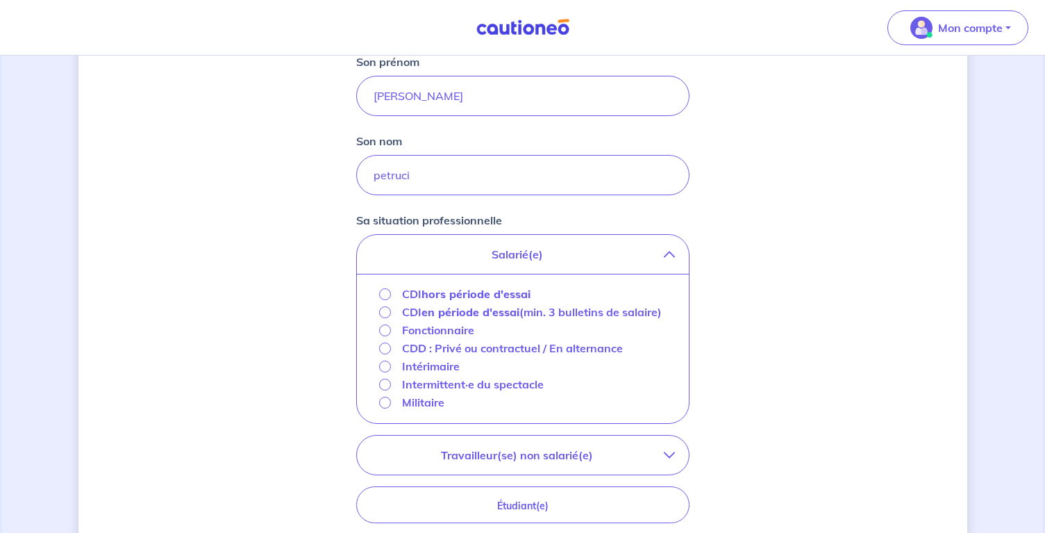
click at [382, 290] on input "CDI hors période d'essai" at bounding box center [385, 294] width 12 height 12
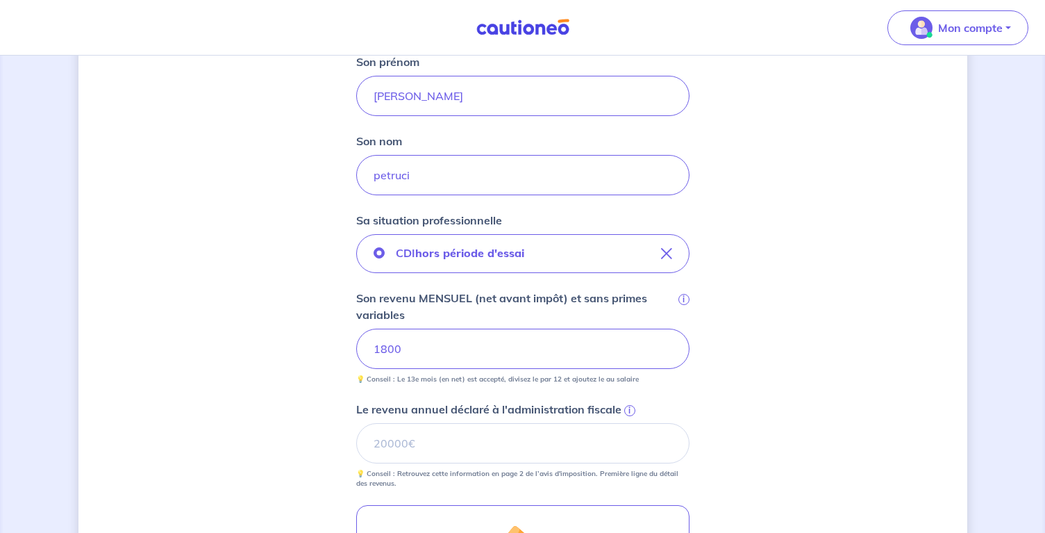
click at [787, 342] on div "Concernant vos locataires Locataire 3 Son prénom Samuel Son nom petruci Sa situ…" at bounding box center [522, 338] width 889 height 996
click at [379, 438] on input "Le revenu annuel déclaré à l'administration fiscale i" at bounding box center [522, 443] width 333 height 40
type input "22000"
click at [837, 433] on div "Concernant vos locataires Locataire 3 Son prénom Samuel Son nom petruci Sa situ…" at bounding box center [522, 338] width 889 height 996
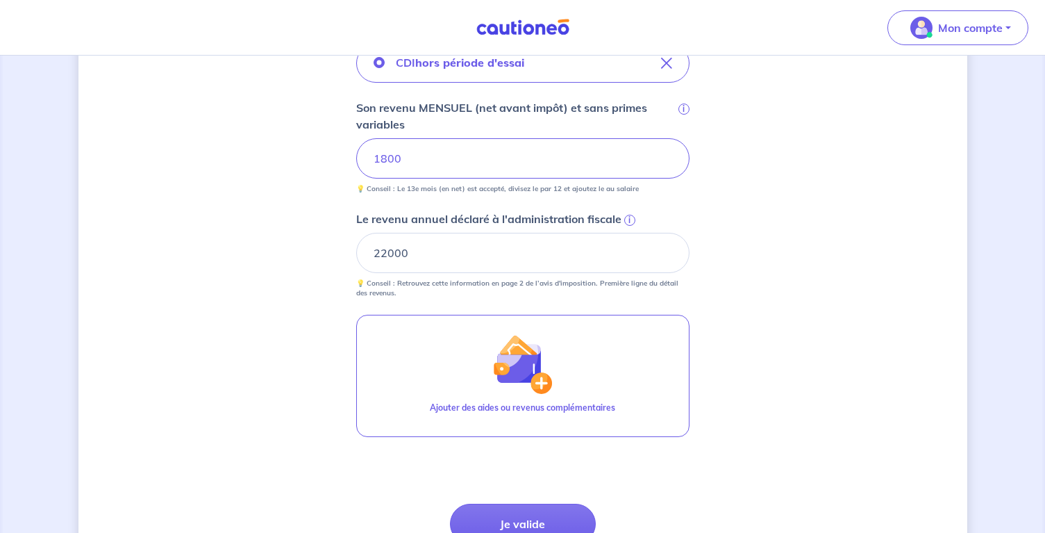
scroll to position [497, 0]
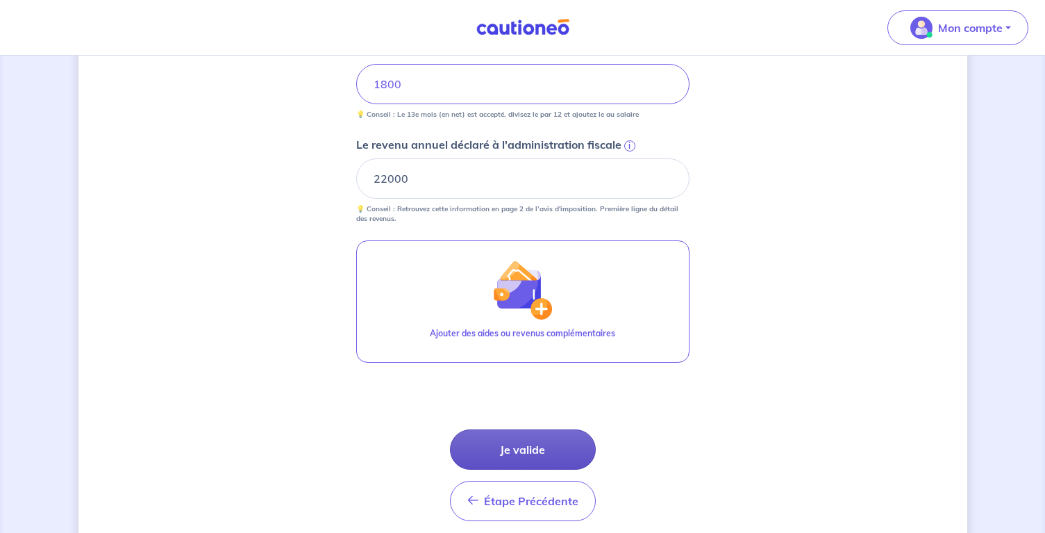
click at [498, 452] on button "Je valide" at bounding box center [523, 449] width 146 height 40
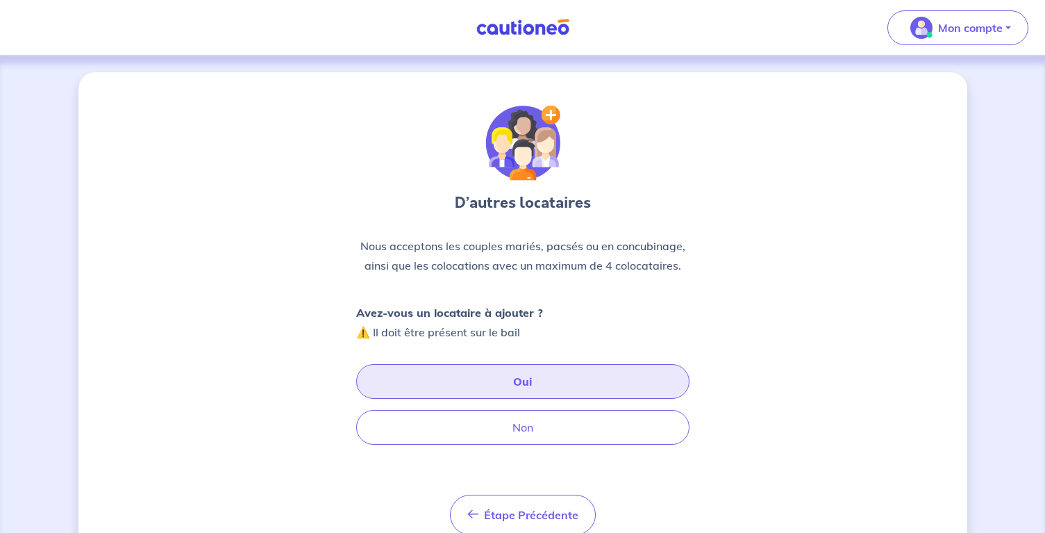
click at [470, 385] on button "Oui" at bounding box center [522, 381] width 333 height 35
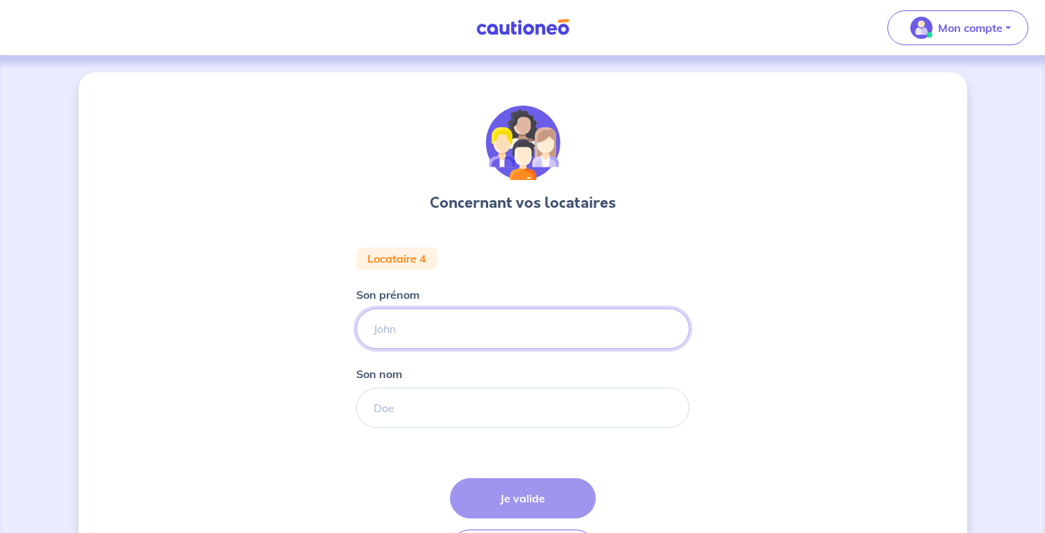
click at [431, 337] on input "Son prénom" at bounding box center [522, 328] width 333 height 40
type input "enzo"
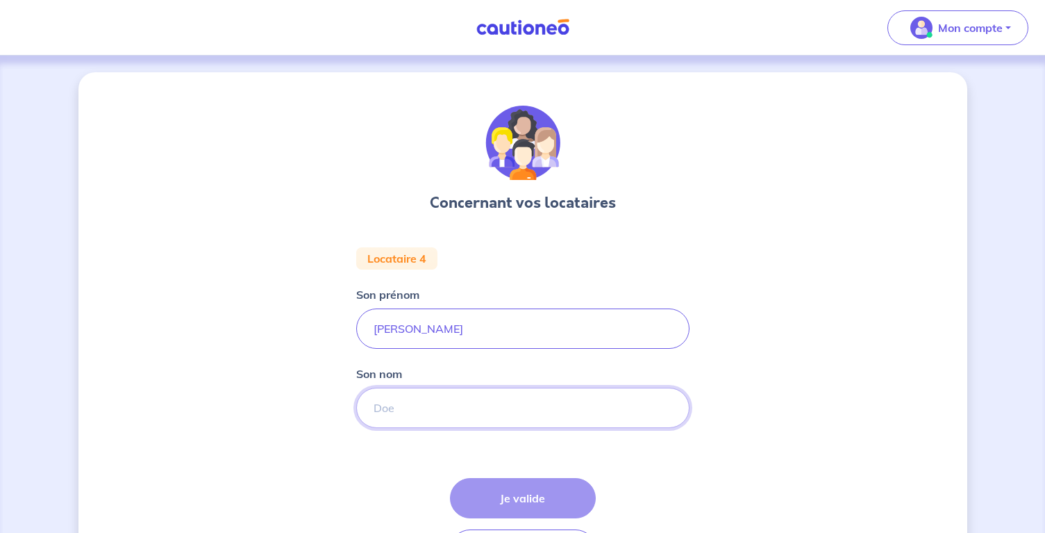
click at [471, 405] on input "Son nom" at bounding box center [522, 408] width 333 height 40
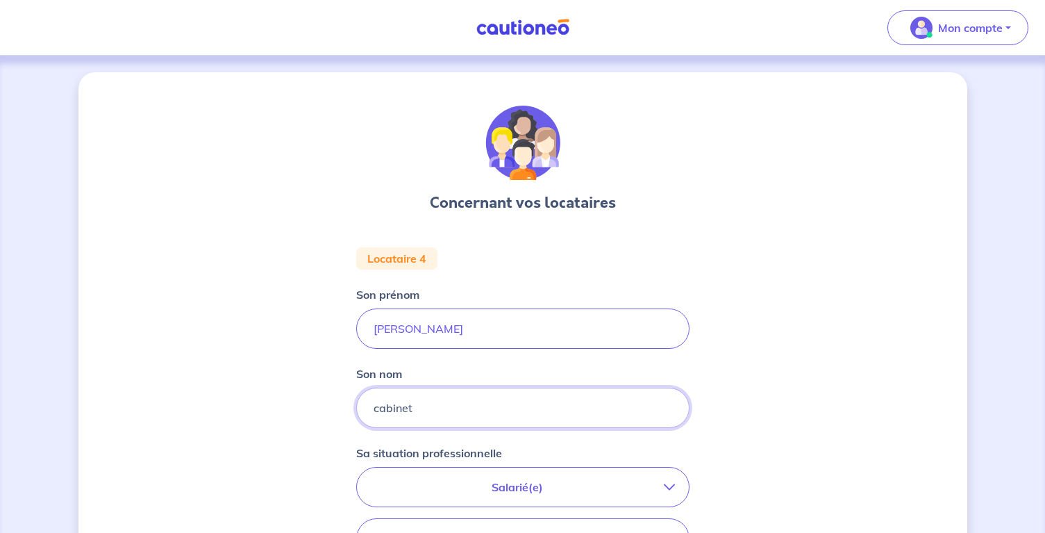
type input "cabinet"
click at [831, 421] on div "Concernant vos locataires Locataire 4 Son prénom enzo Son nom cabinet Sa situat…" at bounding box center [522, 466] width 889 height 788
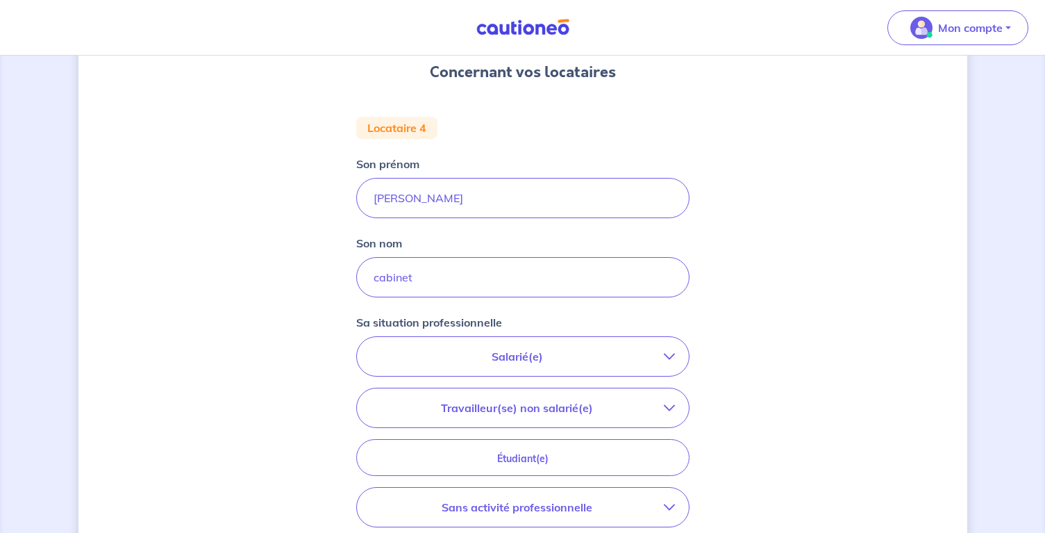
scroll to position [154, 0]
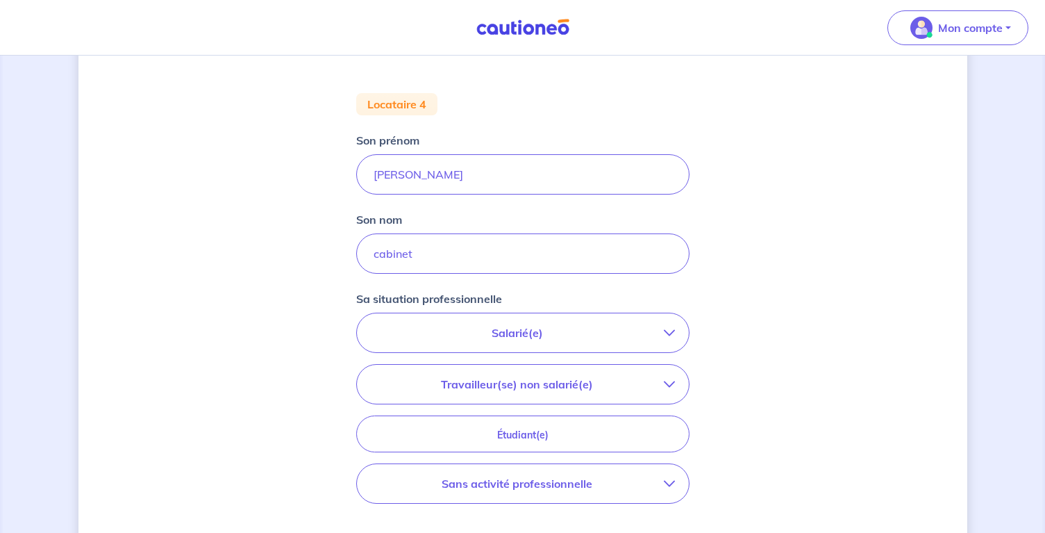
click at [595, 322] on button "Salarié(e)" at bounding box center [523, 332] width 332 height 39
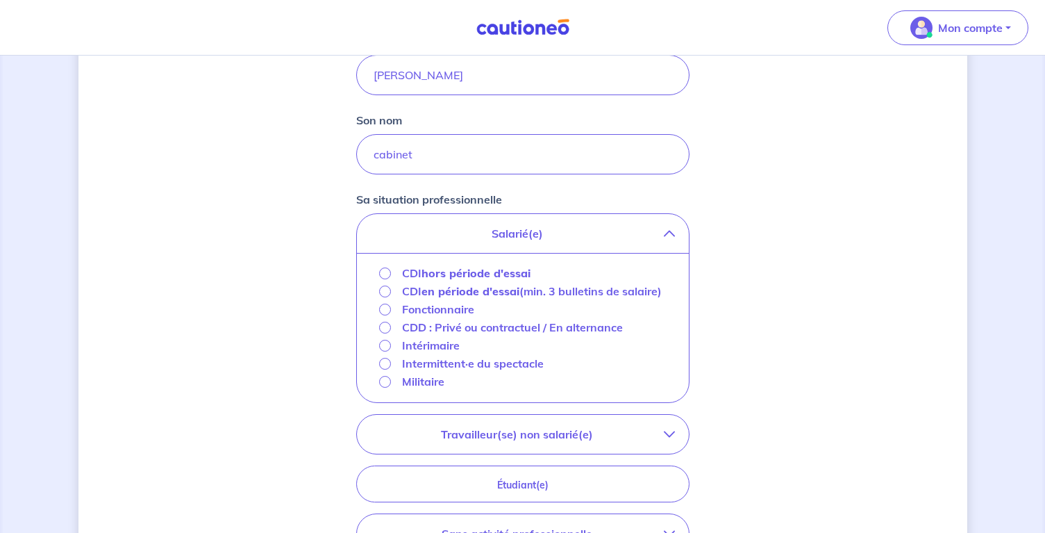
scroll to position [274, 0]
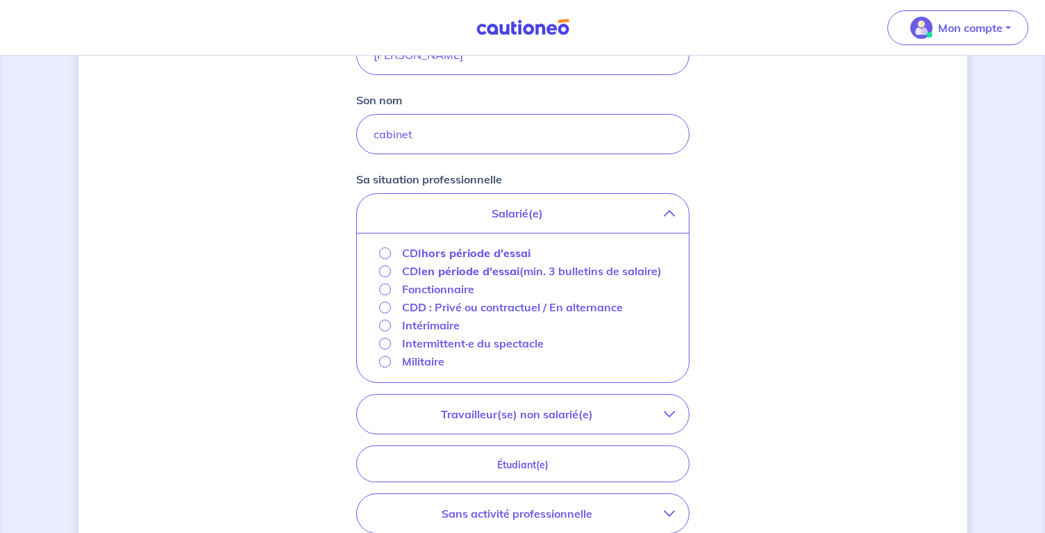
click at [388, 251] on input "CDI hors période d'essai" at bounding box center [385, 253] width 12 height 12
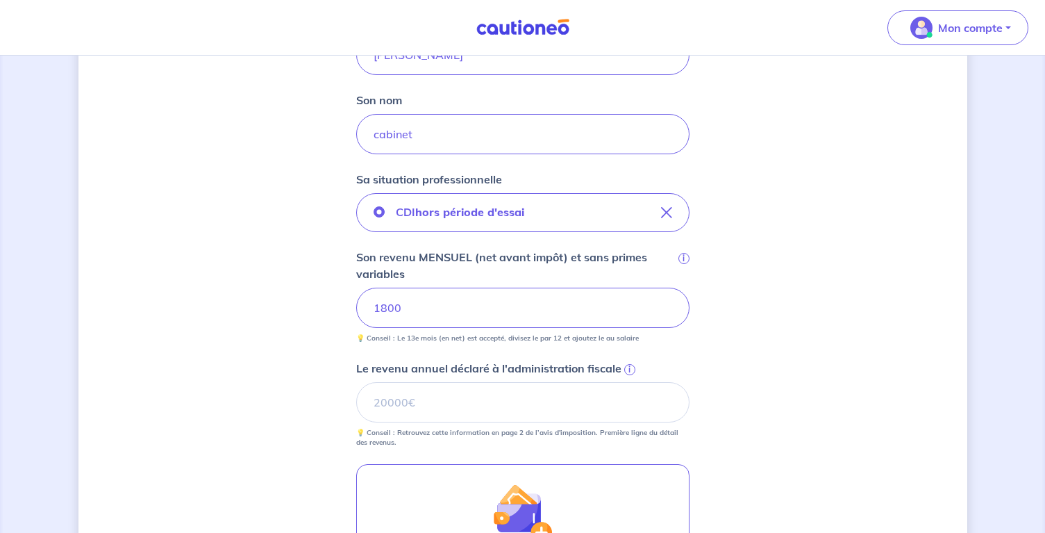
click at [758, 321] on div "Concernant vos locataires Locataire 4 Son prénom enzo Son nom cabinet Sa situat…" at bounding box center [522, 297] width 889 height 996
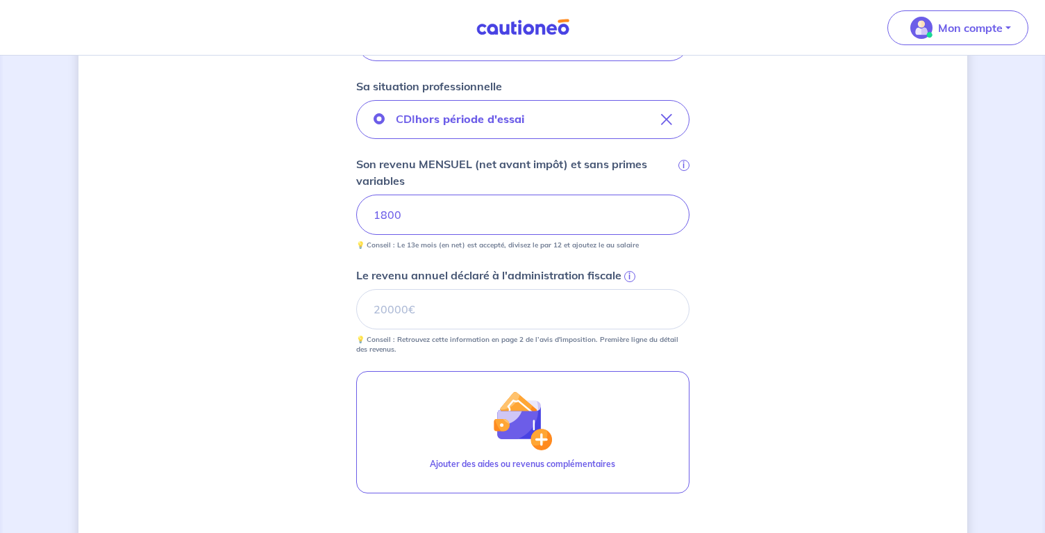
scroll to position [383, 0]
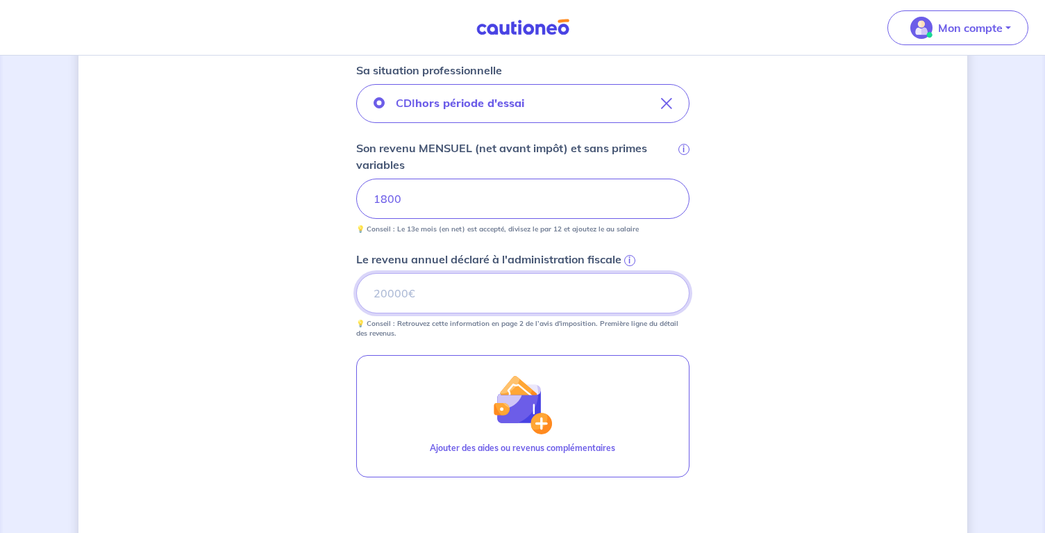
click at [373, 295] on input "Le revenu annuel déclaré à l'administration fiscale i" at bounding box center [522, 293] width 333 height 40
click at [385, 198] on input "1800" at bounding box center [522, 198] width 333 height 40
click at [415, 295] on input "Le revenu annuel déclaré à l'administration fiscale i" at bounding box center [522, 293] width 333 height 40
type input "22800"
click at [848, 342] on div "Concernant vos locataires Locataire 4 Son prénom enzo Son nom cabinet Sa situat…" at bounding box center [522, 188] width 889 height 996
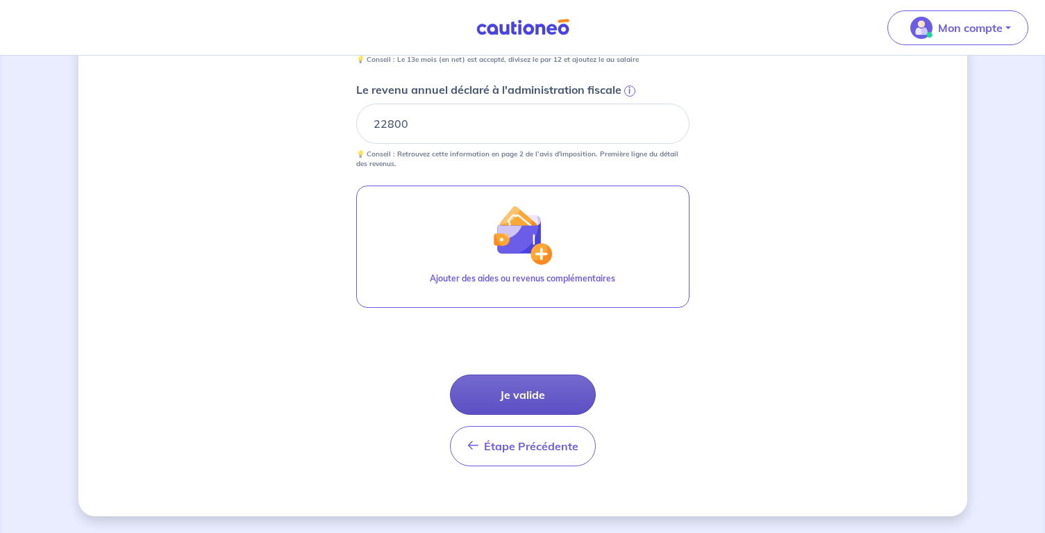
scroll to position [552, 0]
click at [470, 394] on button "Je valide" at bounding box center [523, 394] width 146 height 40
